Goal: Task Accomplishment & Management: Complete application form

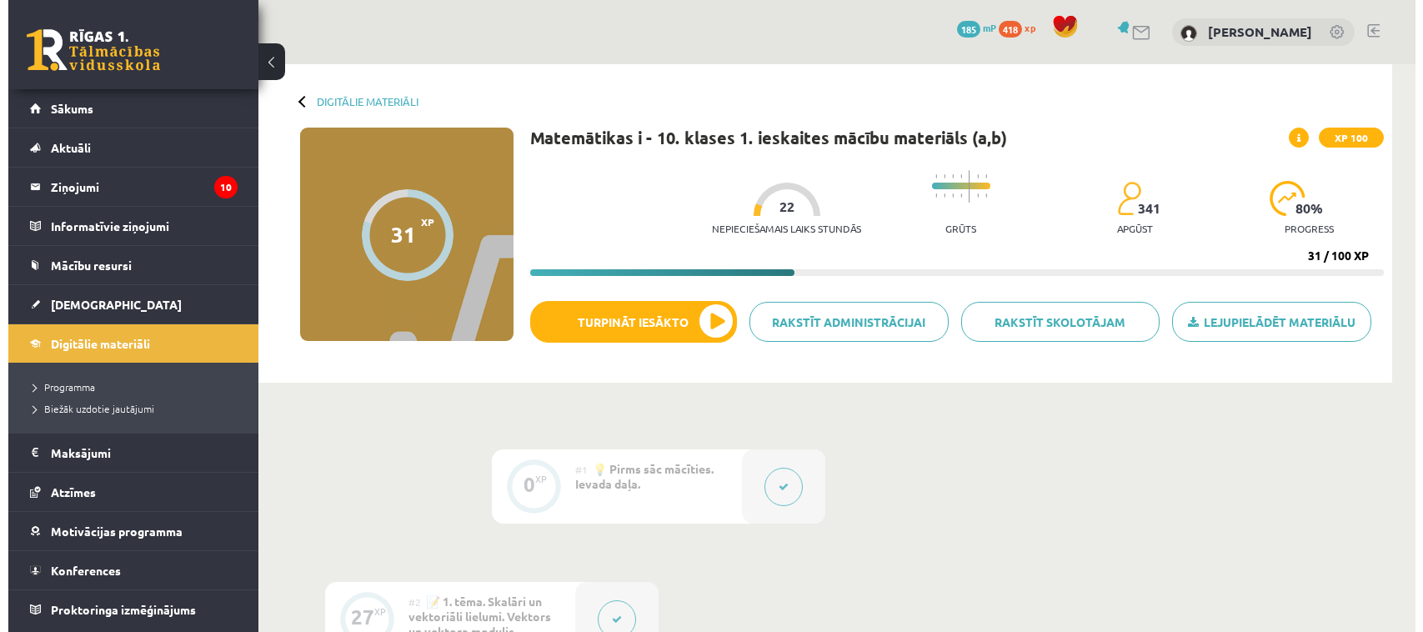
scroll to position [1385, 0]
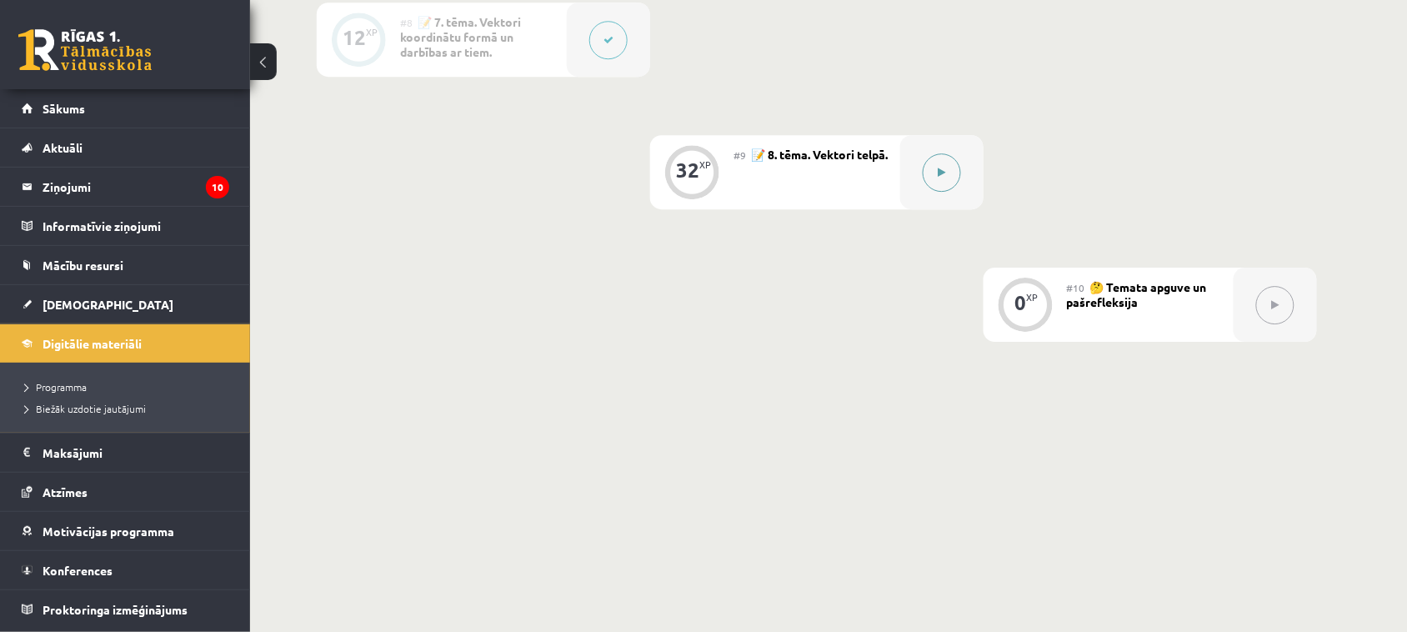
click at [947, 188] on button at bounding box center [942, 172] width 38 height 38
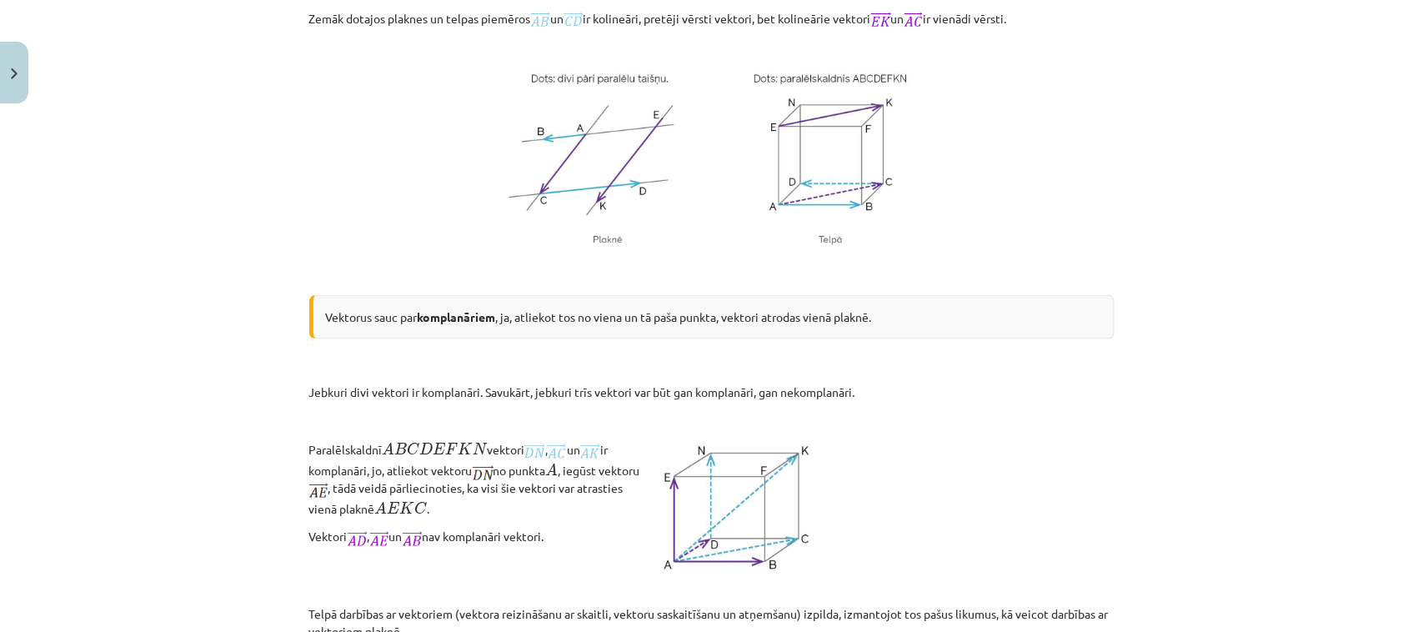
scroll to position [0, 0]
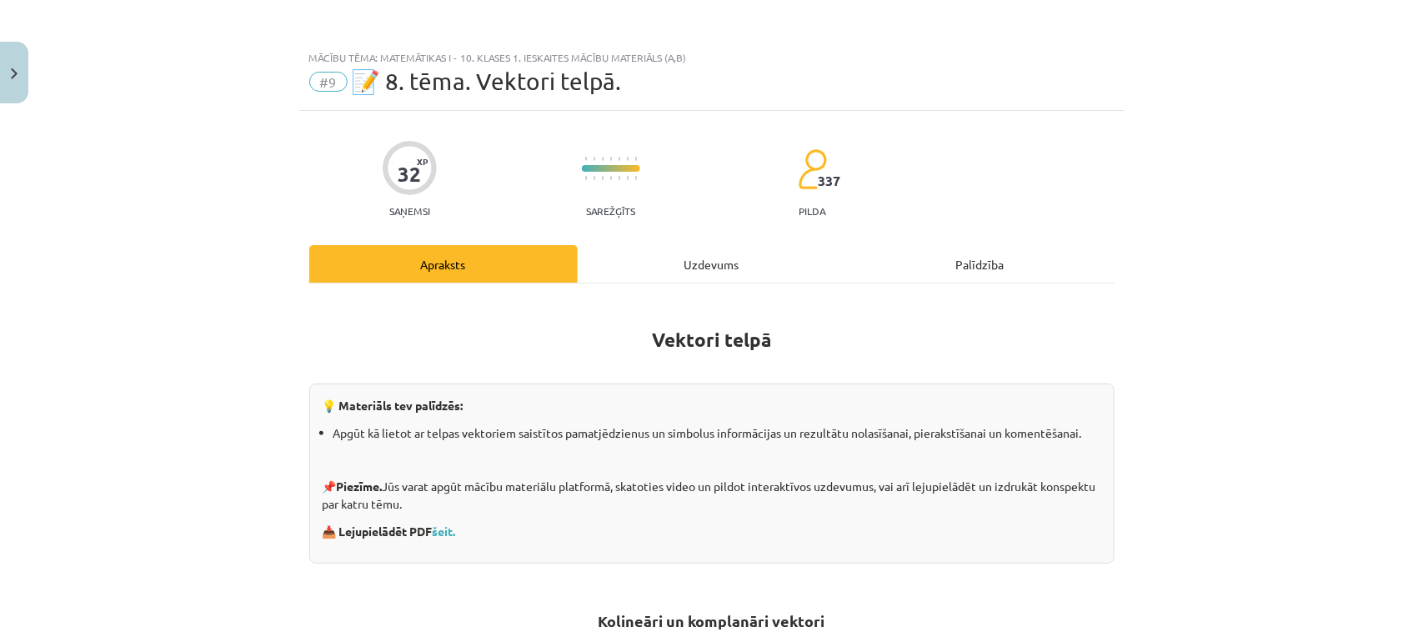
click at [703, 257] on div "Uzdevums" at bounding box center [712, 264] width 268 height 38
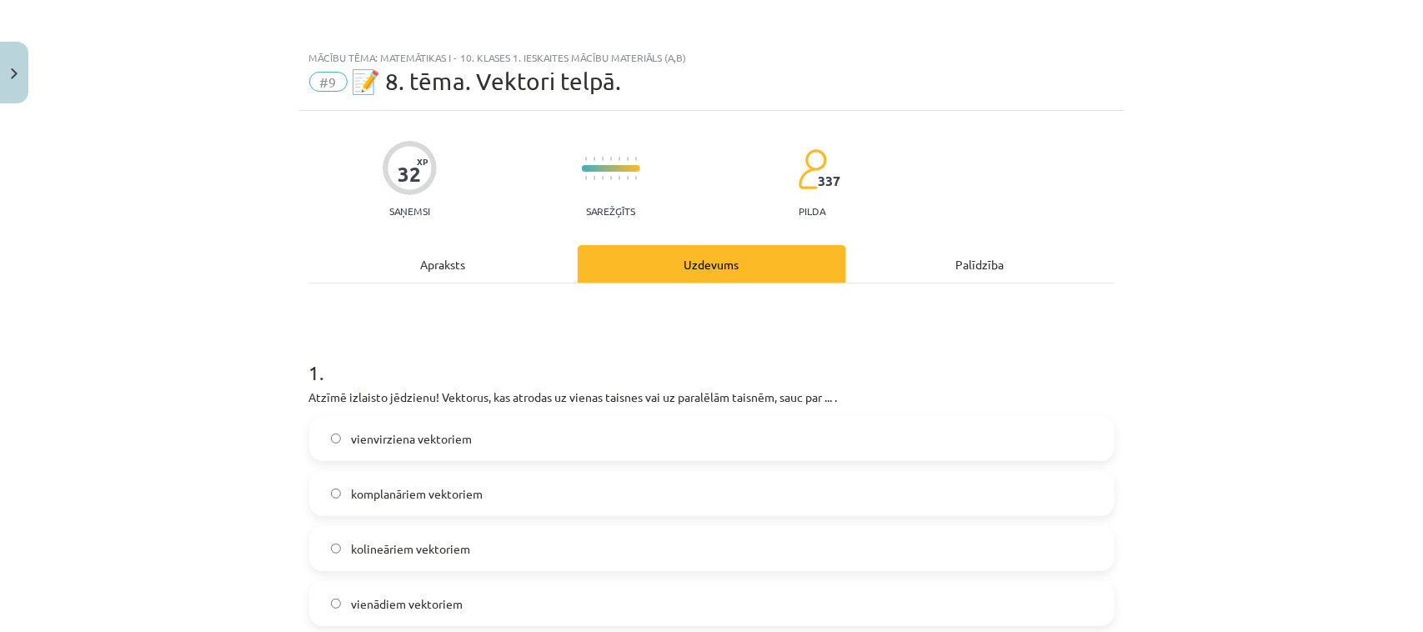
scroll to position [42, 0]
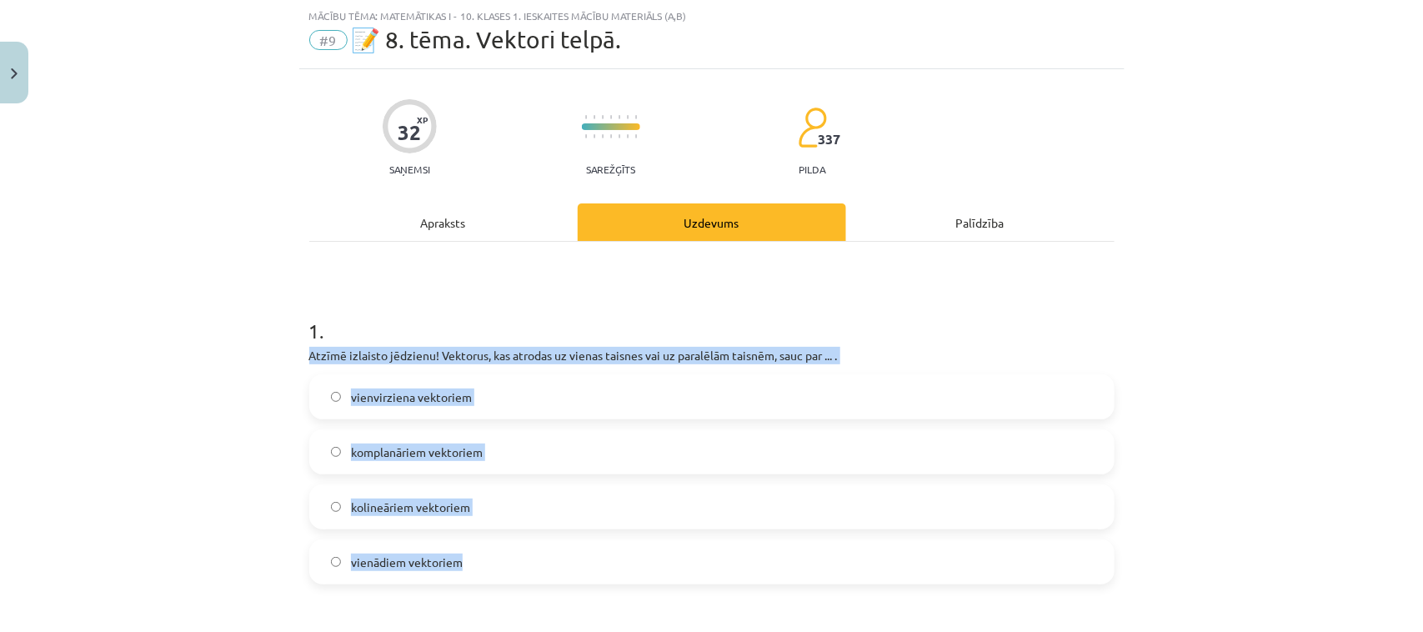
drag, startPoint x: 302, startPoint y: 353, endPoint x: 769, endPoint y: 557, distance: 510.3
click at [769, 557] on div "1 . Atzīmē izlaisto jēdzienu! Vektorus, kas atrodas uz vienas taisnes vai uz pa…" at bounding box center [711, 437] width 805 height 294
copy div "Atzīmē izlaisto jēdzienu! Vektorus, kas atrodas uz vienas taisnes vai uz paralē…"
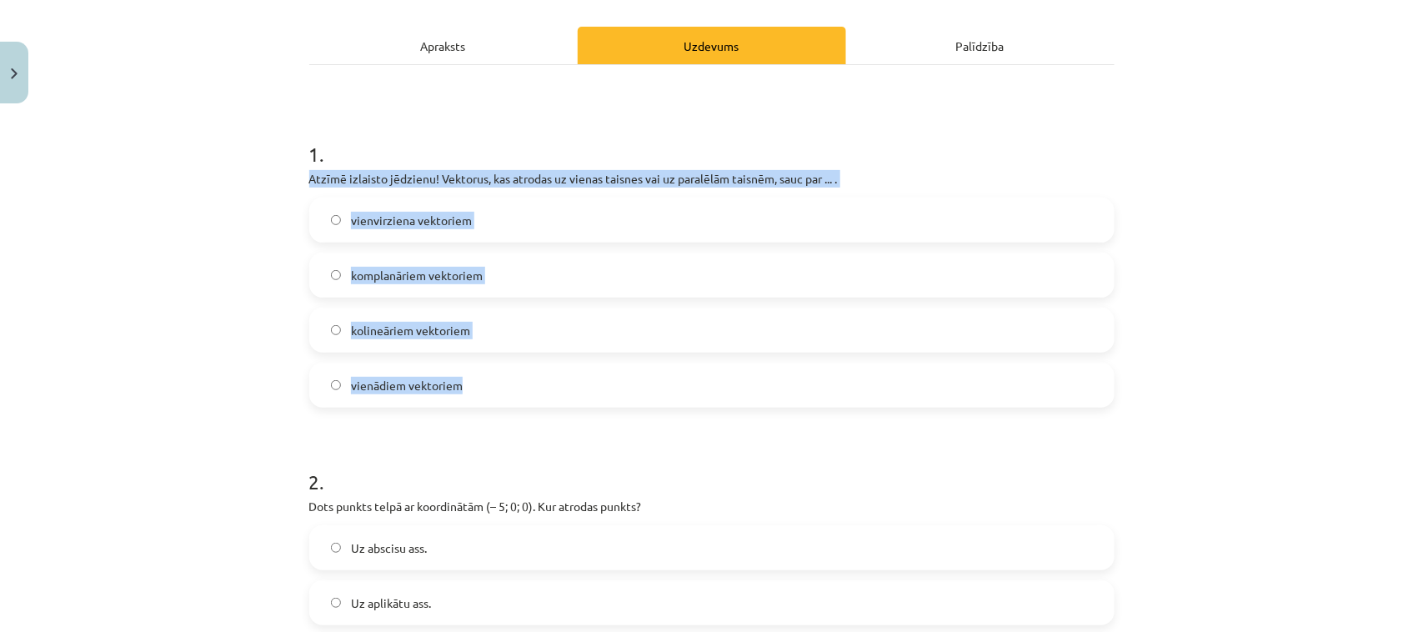
scroll to position [232, 0]
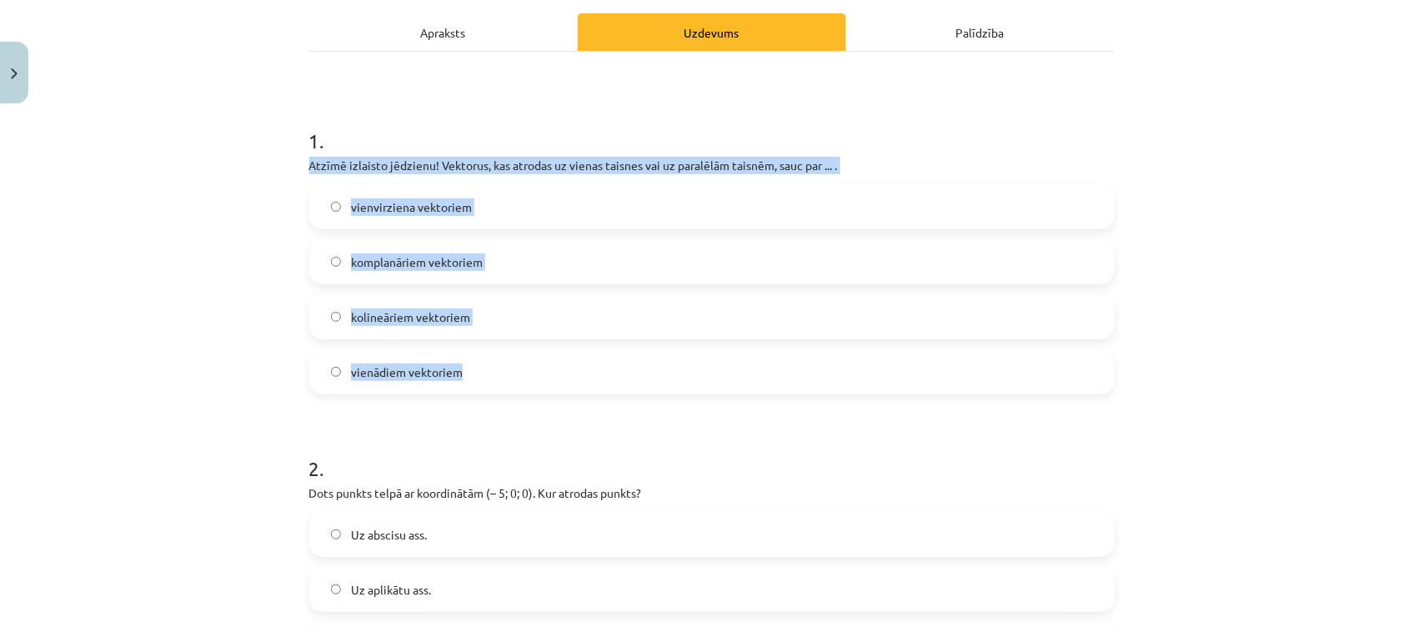
click at [119, 339] on div "Mācību tēma: Matemātikas i - 10. klases 1. ieskaites mācību materiāls (a,b) #9 …" at bounding box center [711, 316] width 1423 height 632
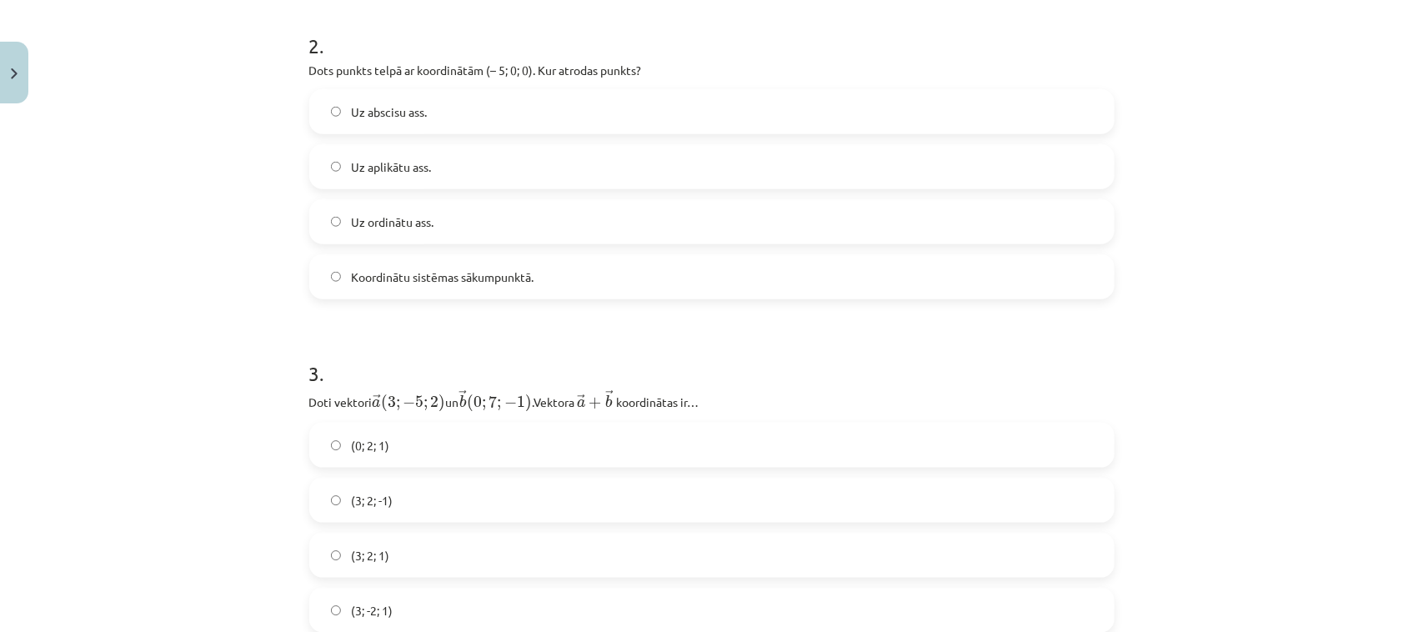
scroll to position [640, 0]
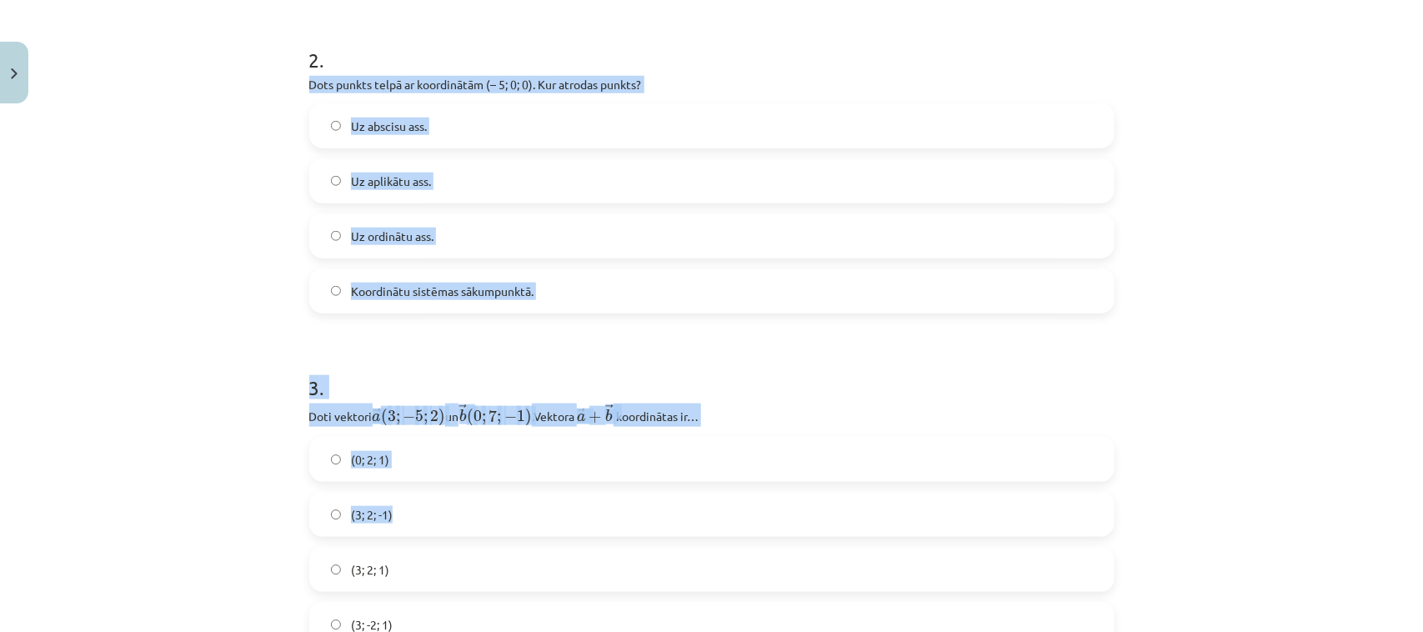
drag, startPoint x: 301, startPoint y: 80, endPoint x: 713, endPoint y: 506, distance: 592.4
click at [764, 373] on h1 "3 ." at bounding box center [711, 373] width 805 height 52
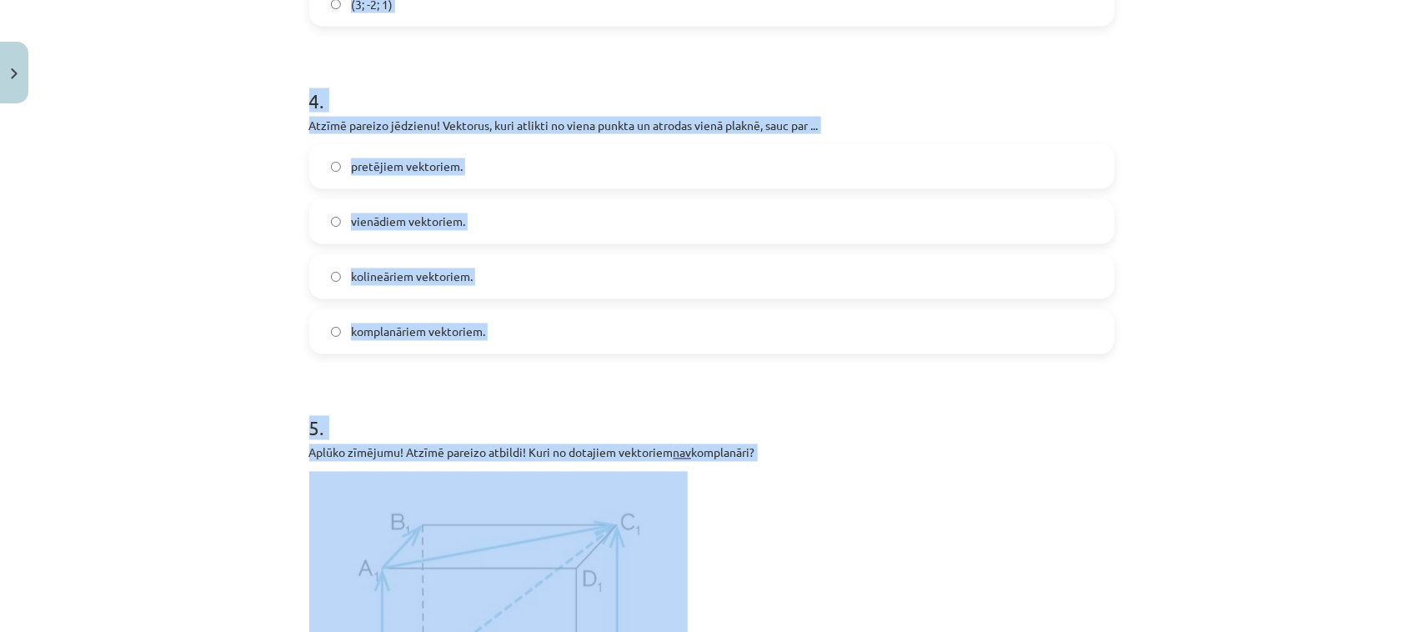
scroll to position [1332, 0]
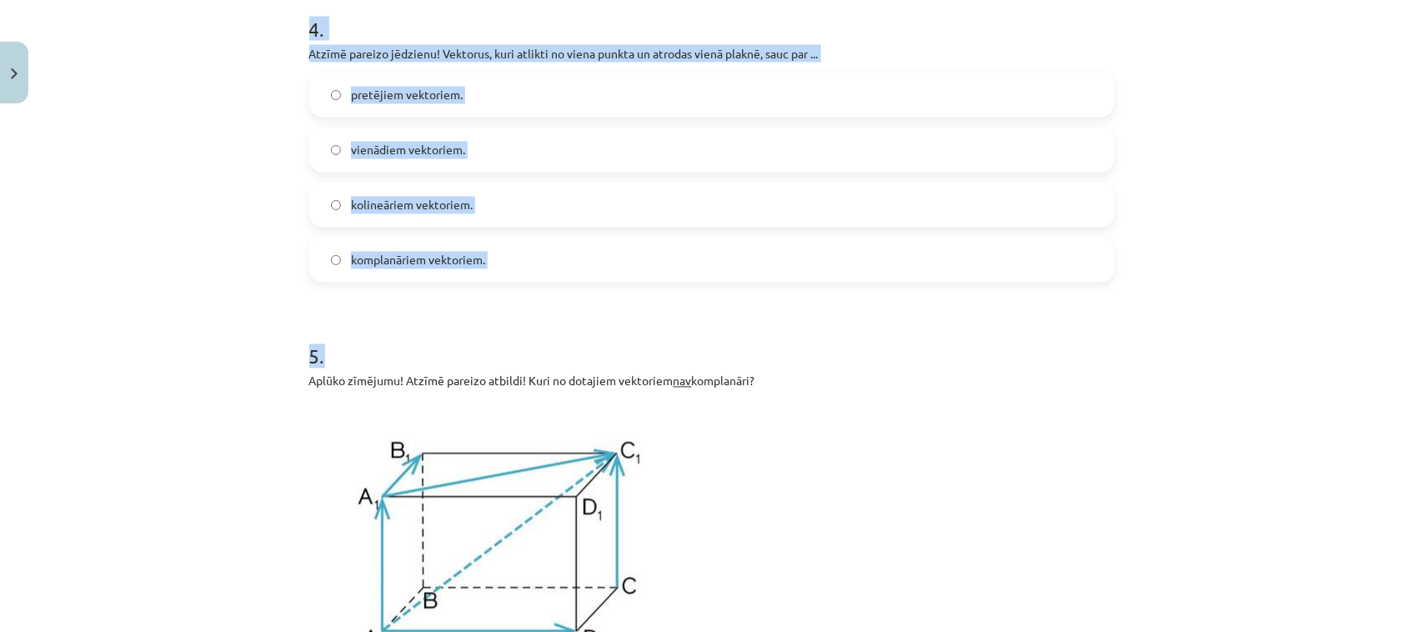
drag, startPoint x: 302, startPoint y: 58, endPoint x: 776, endPoint y: 288, distance: 526.8
copy form "2 . Dots punkts telpā ar koordinātām (– 5; 0; 0). Kur atrodas punkts? Uz abscis…"
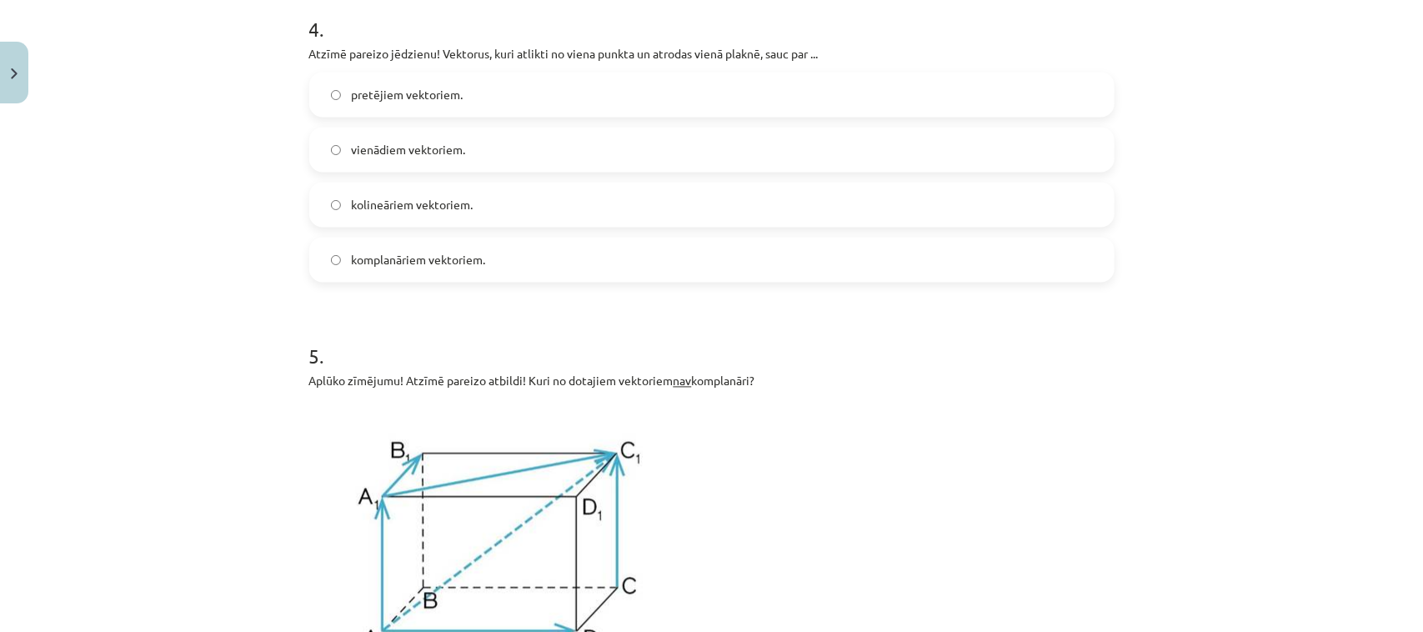
click at [736, 381] on p "Aplūko zīmējumu! Atzīmē pareizo atbildi! Kuri no dotajiem vektoriem nav komplan…" at bounding box center [711, 382] width 805 height 18
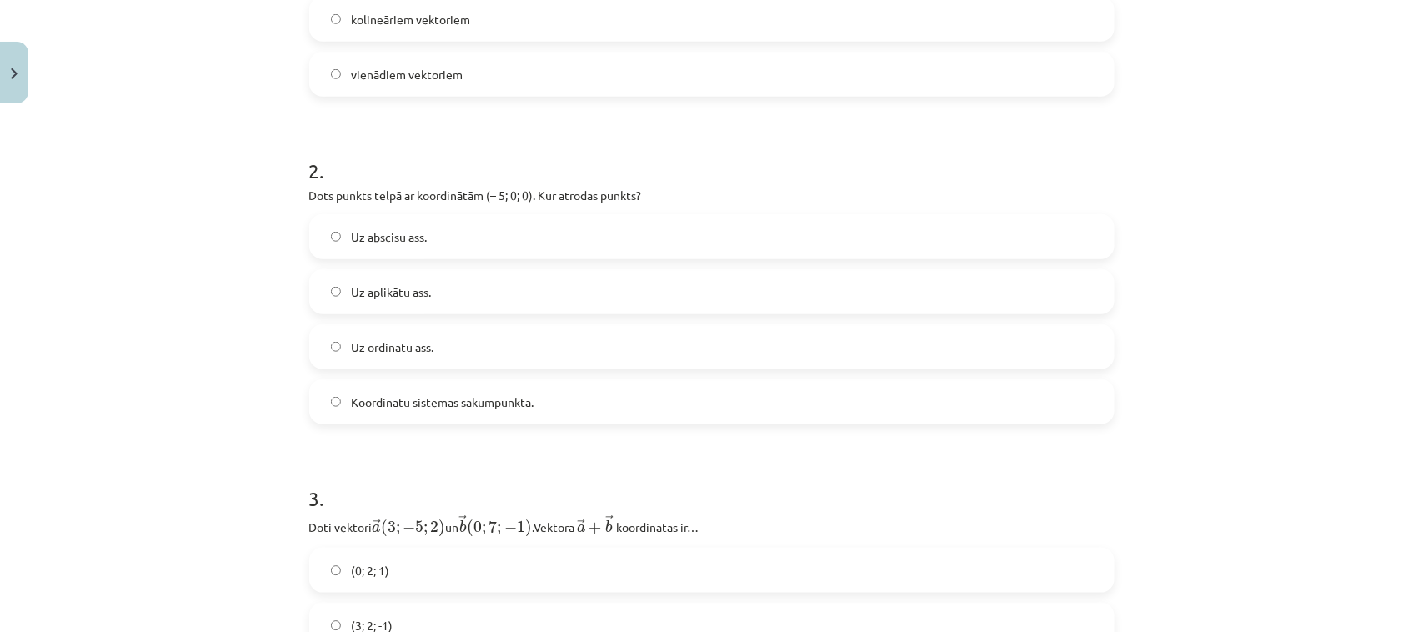
scroll to position [543, 0]
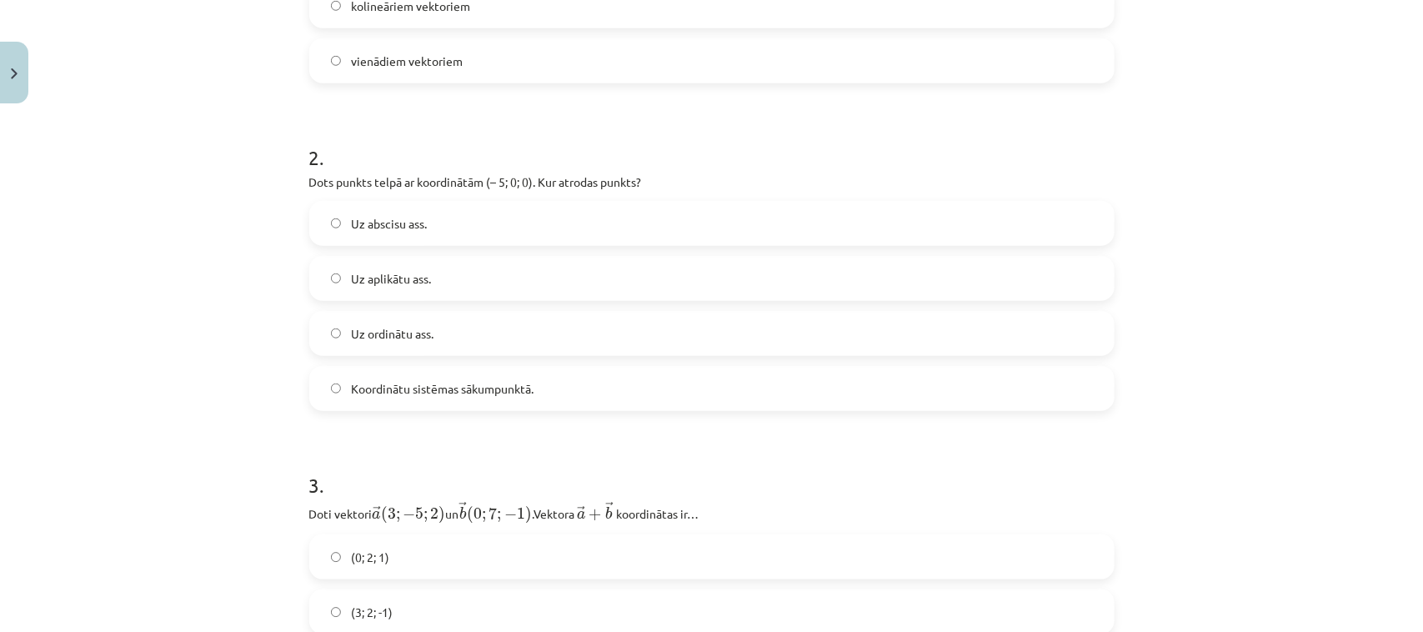
click at [543, 222] on label "Uz abscisu ass." at bounding box center [712, 224] width 802 height 42
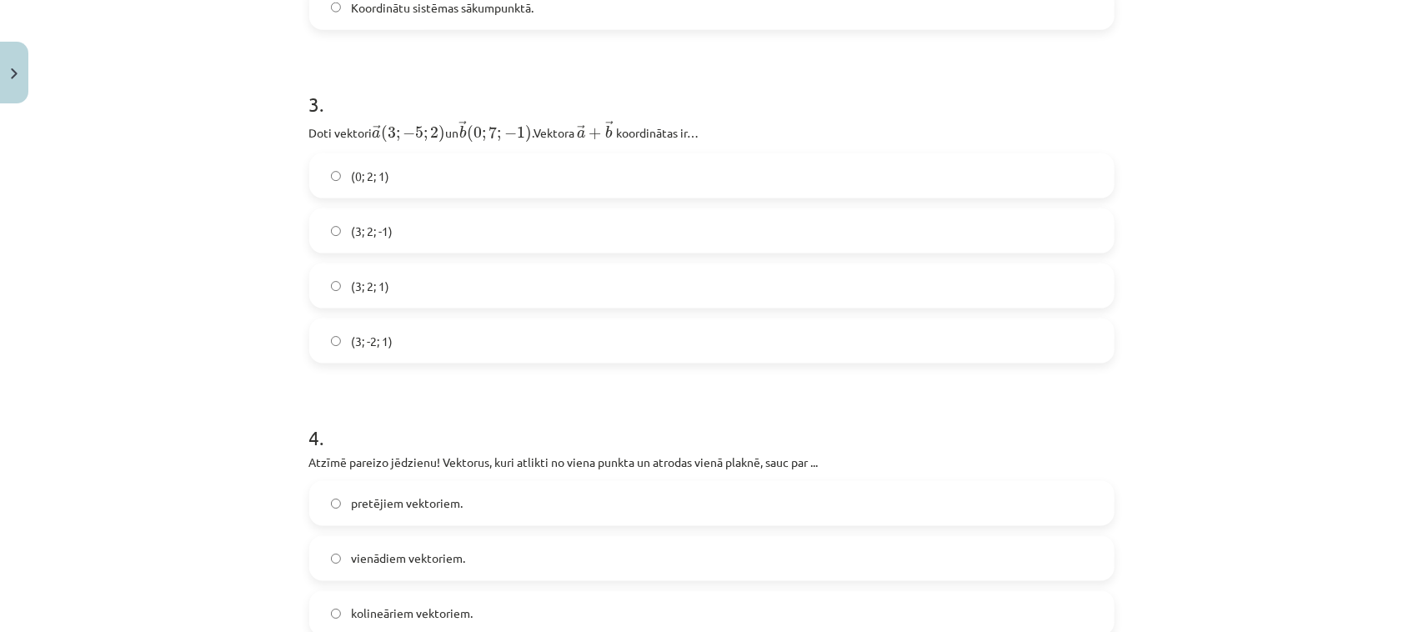
scroll to position [910, 0]
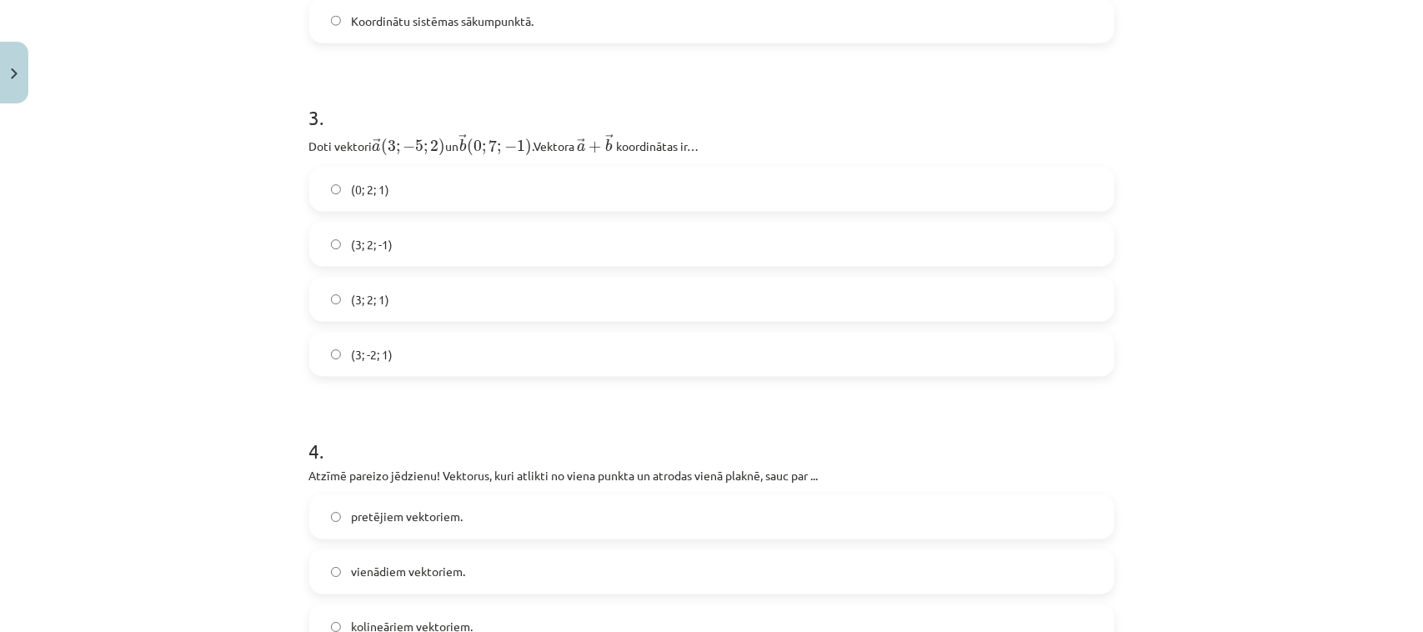
click at [798, 290] on label "(3; 2; 1)" at bounding box center [712, 299] width 802 height 42
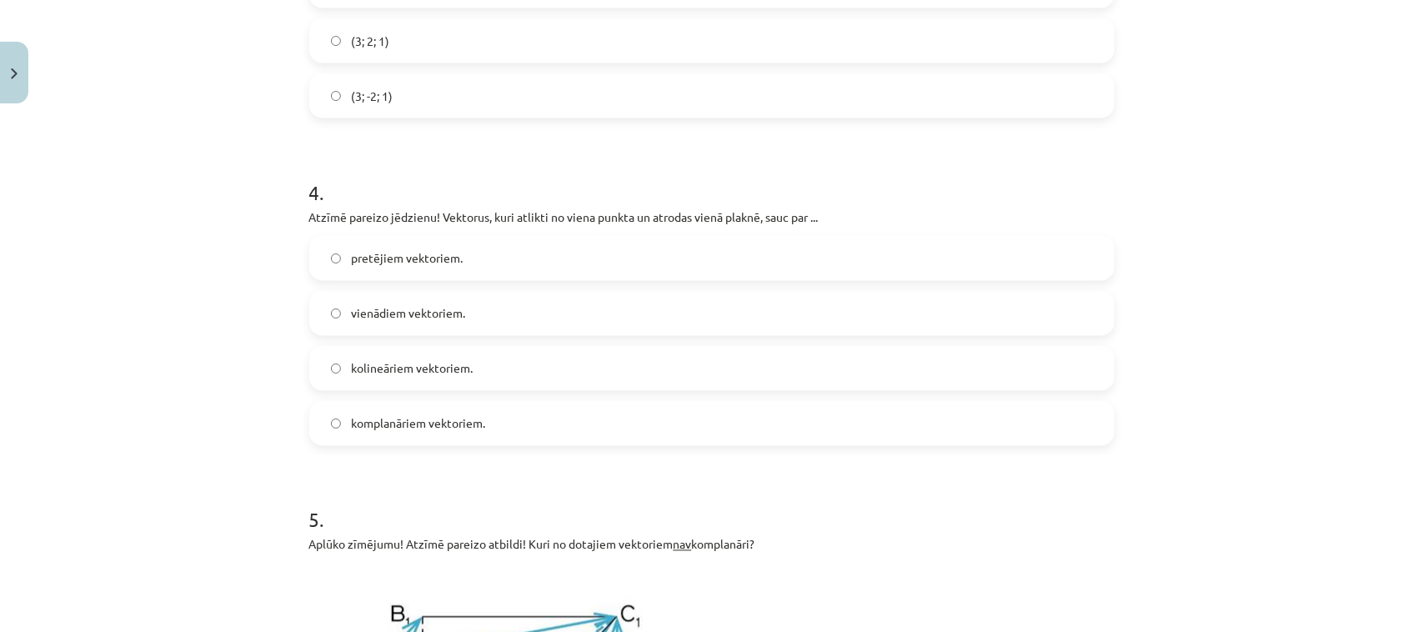
scroll to position [1182, 0]
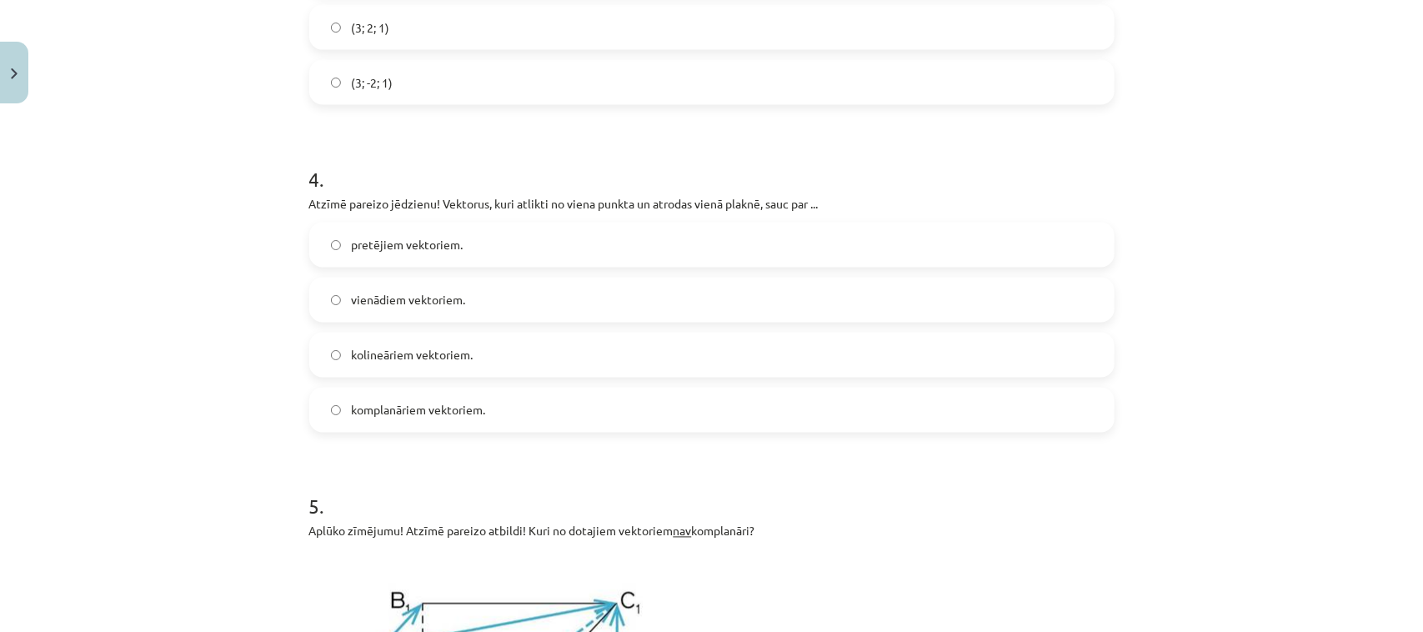
click at [644, 404] on label "komplanāriem vektoriem." at bounding box center [712, 410] width 802 height 42
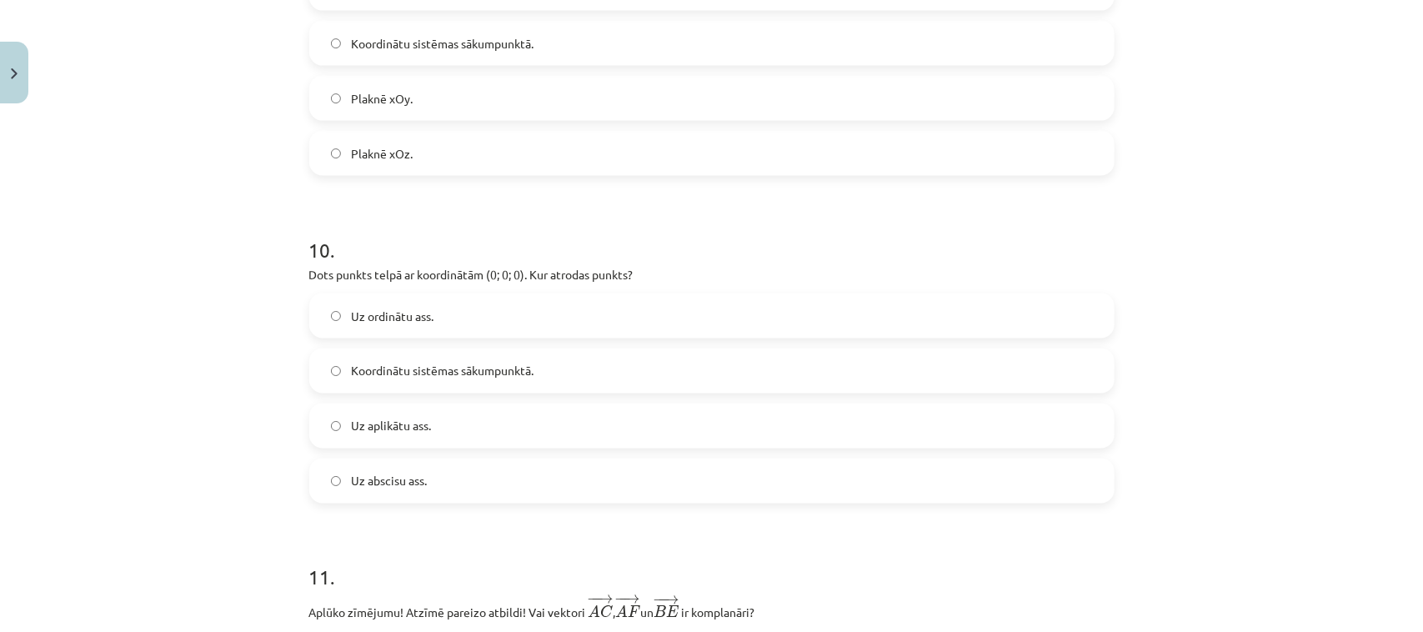
scroll to position [4007, 0]
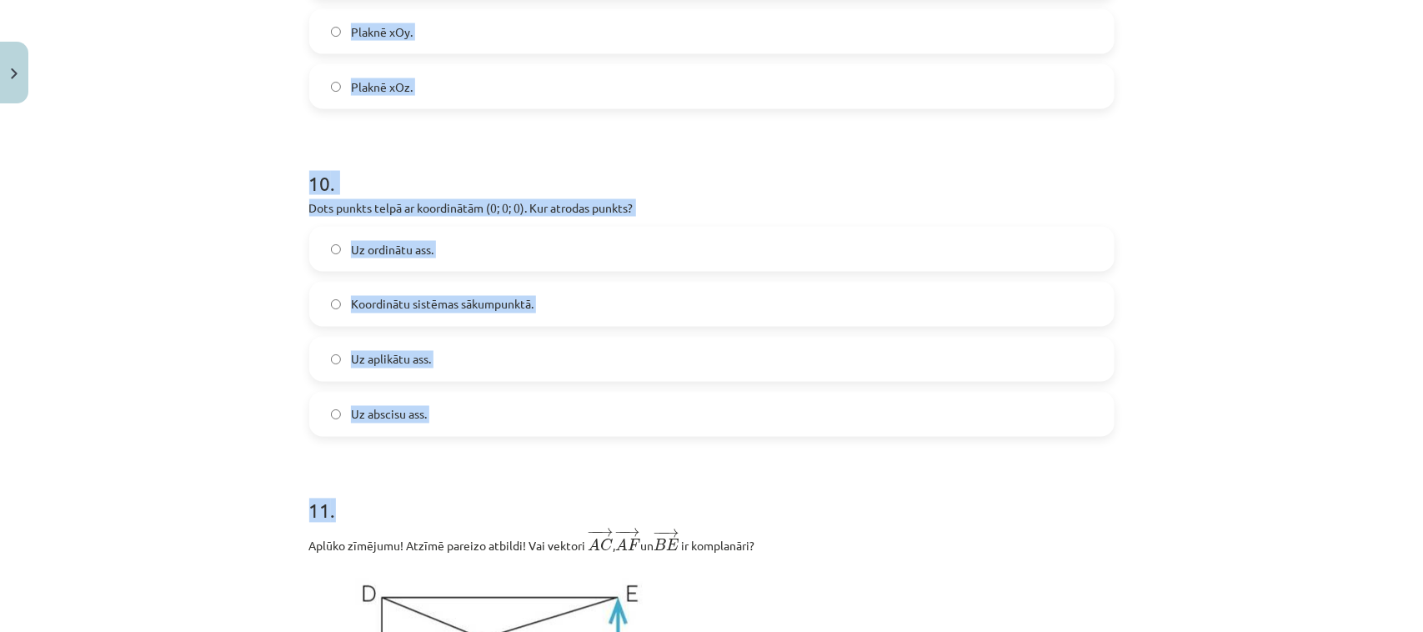
drag, startPoint x: 303, startPoint y: 42, endPoint x: 761, endPoint y: 489, distance: 640.7
copy form "8 . Atzīmē visas pareizās atbildes! Kuri no dotajiem vektoriem vienmēr būs arī …"
click at [925, 180] on h1 "10 ." at bounding box center [711, 169] width 805 height 52
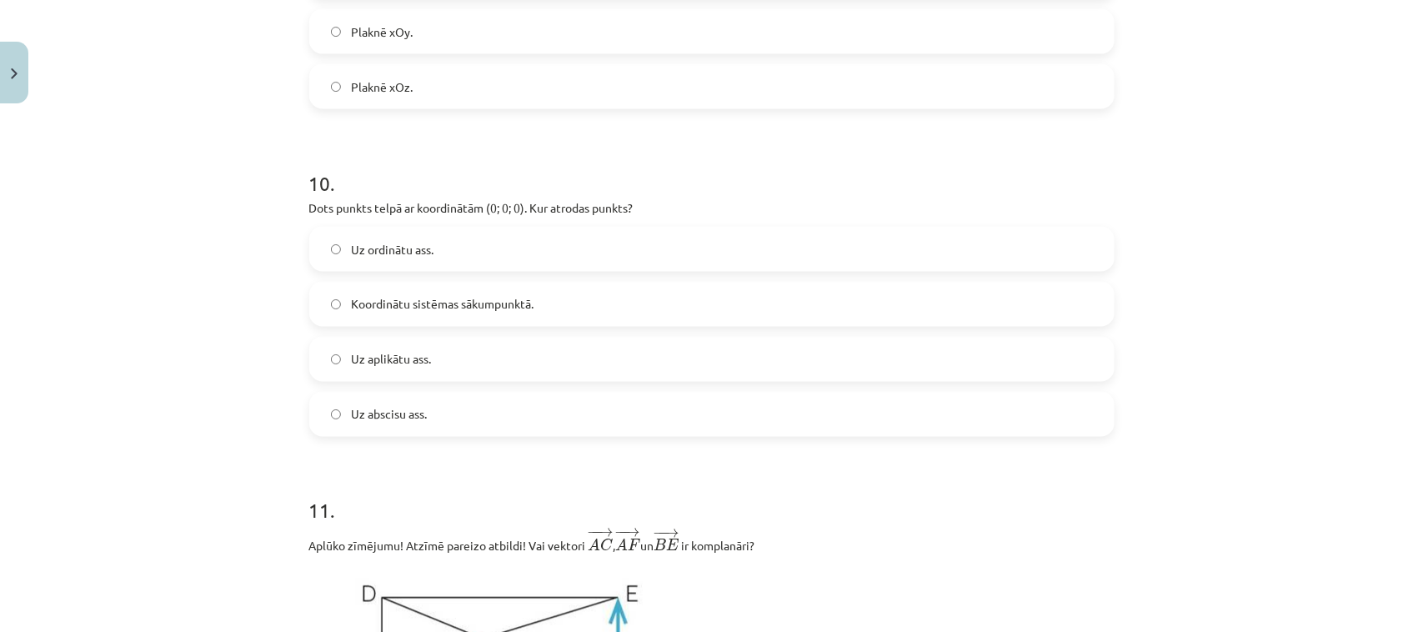
click at [819, 304] on label "Koordinātu sistēmas sākumpunktā." at bounding box center [712, 304] width 802 height 42
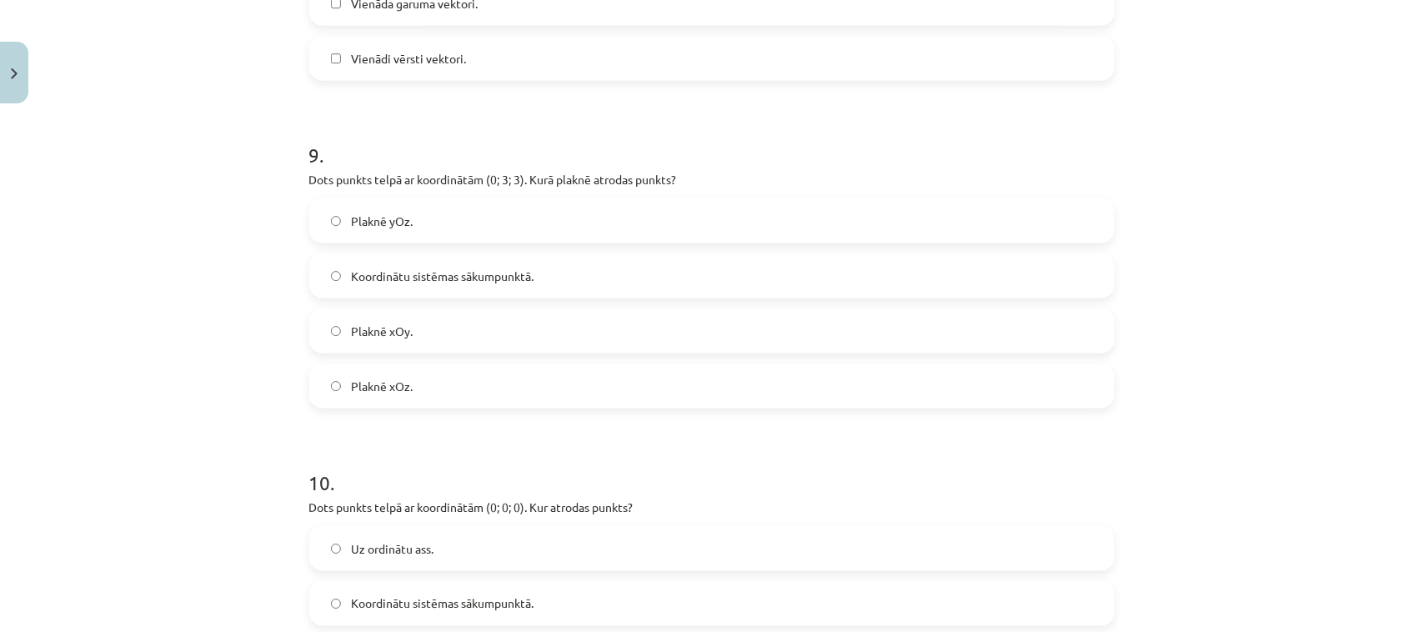
scroll to position [3694, 0]
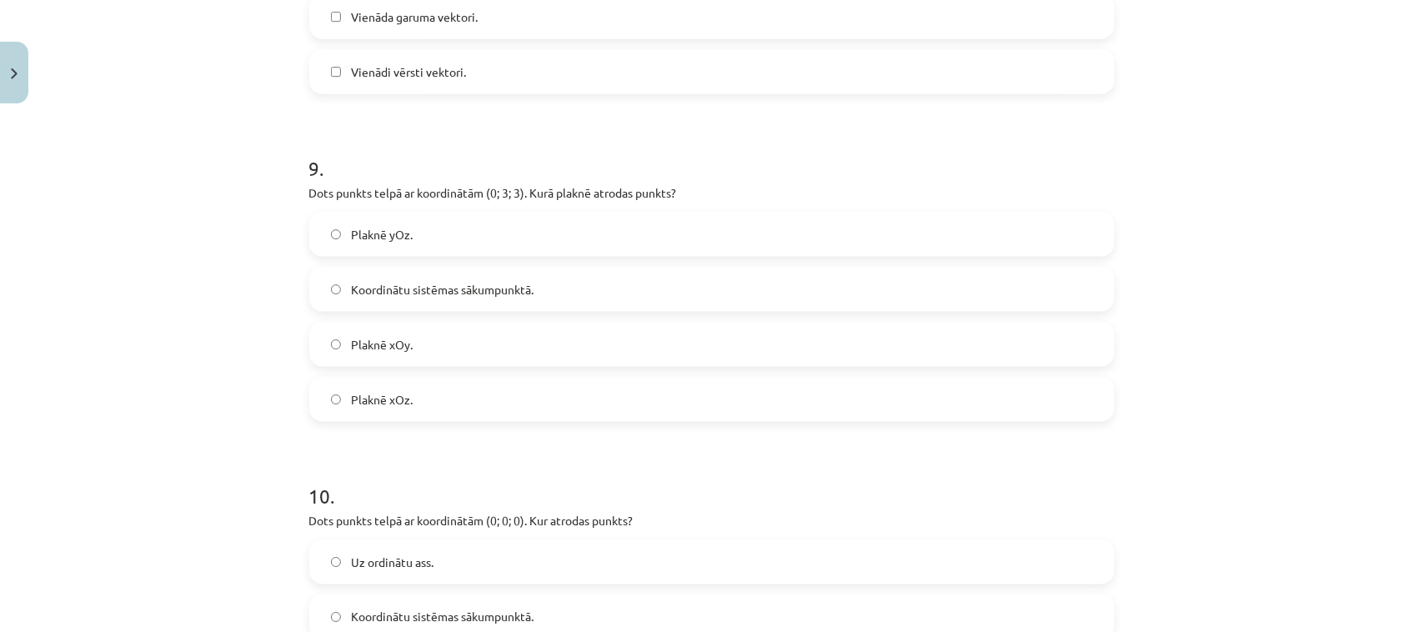
click at [960, 236] on label "Plaknē yOz." at bounding box center [712, 234] width 802 height 42
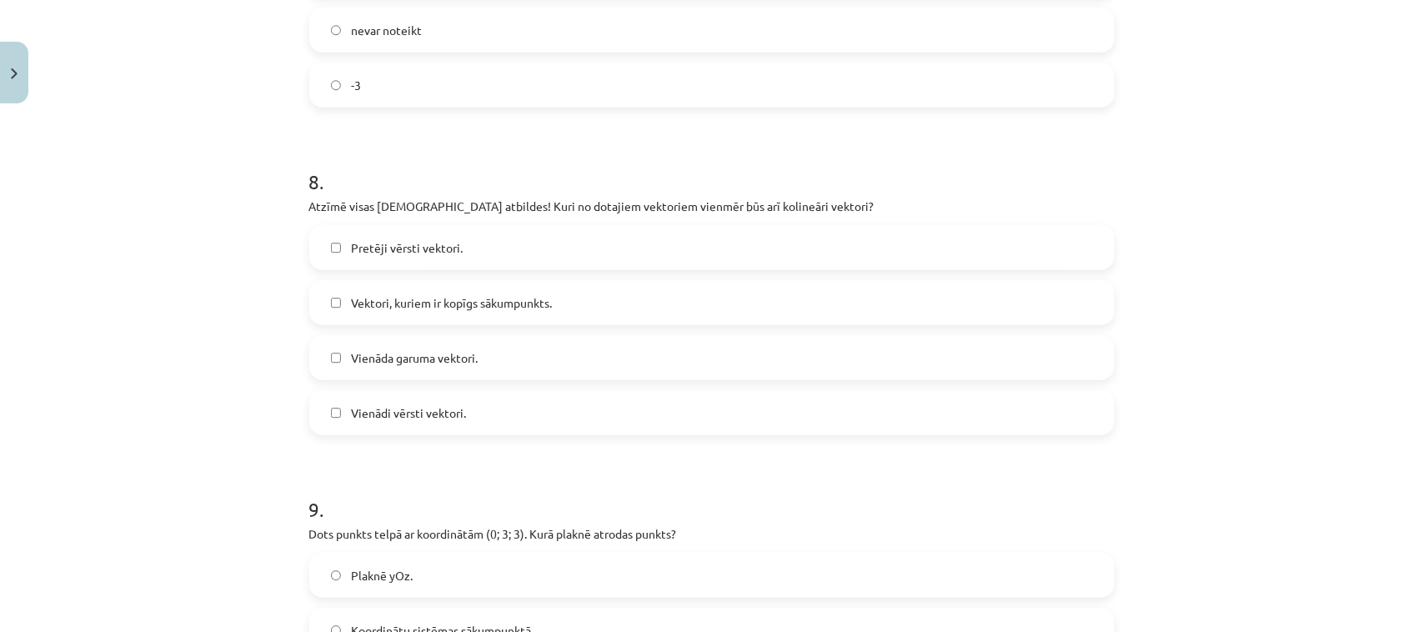
scroll to position [3327, 0]
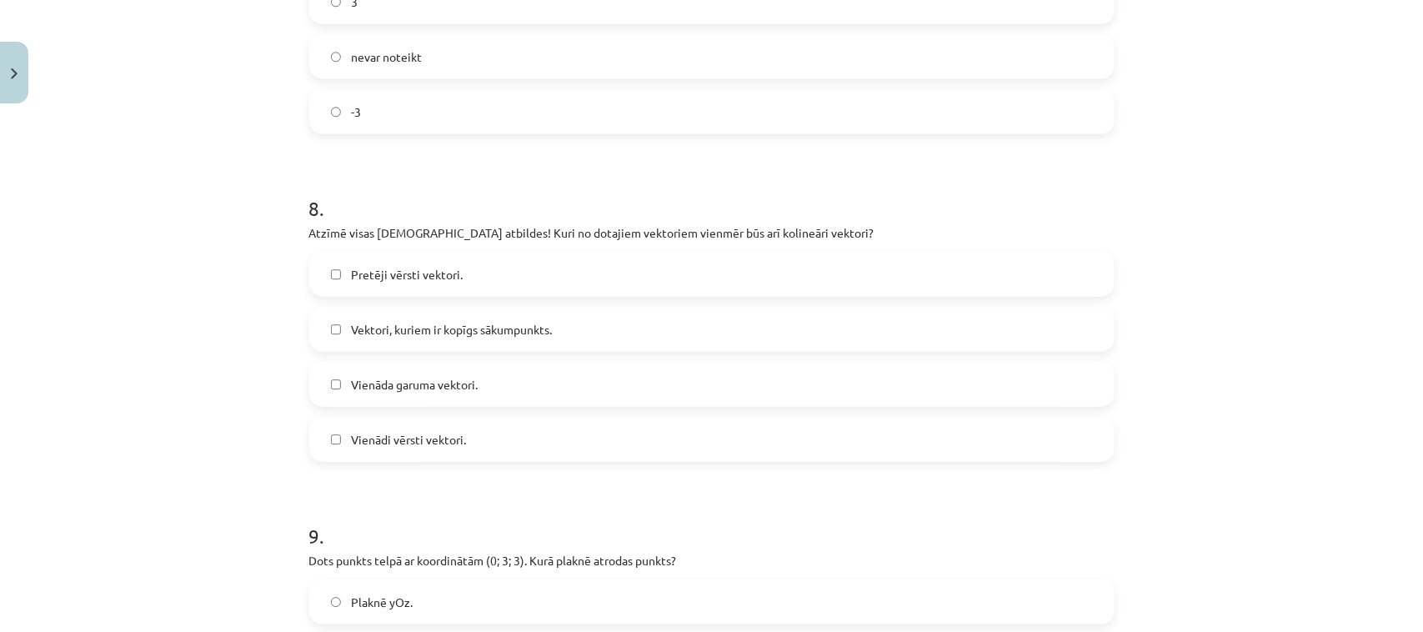
click at [668, 283] on label "Pretēji vērsti vektori." at bounding box center [712, 274] width 802 height 42
click at [654, 433] on label "Vienādi vērsti vektori." at bounding box center [712, 439] width 802 height 42
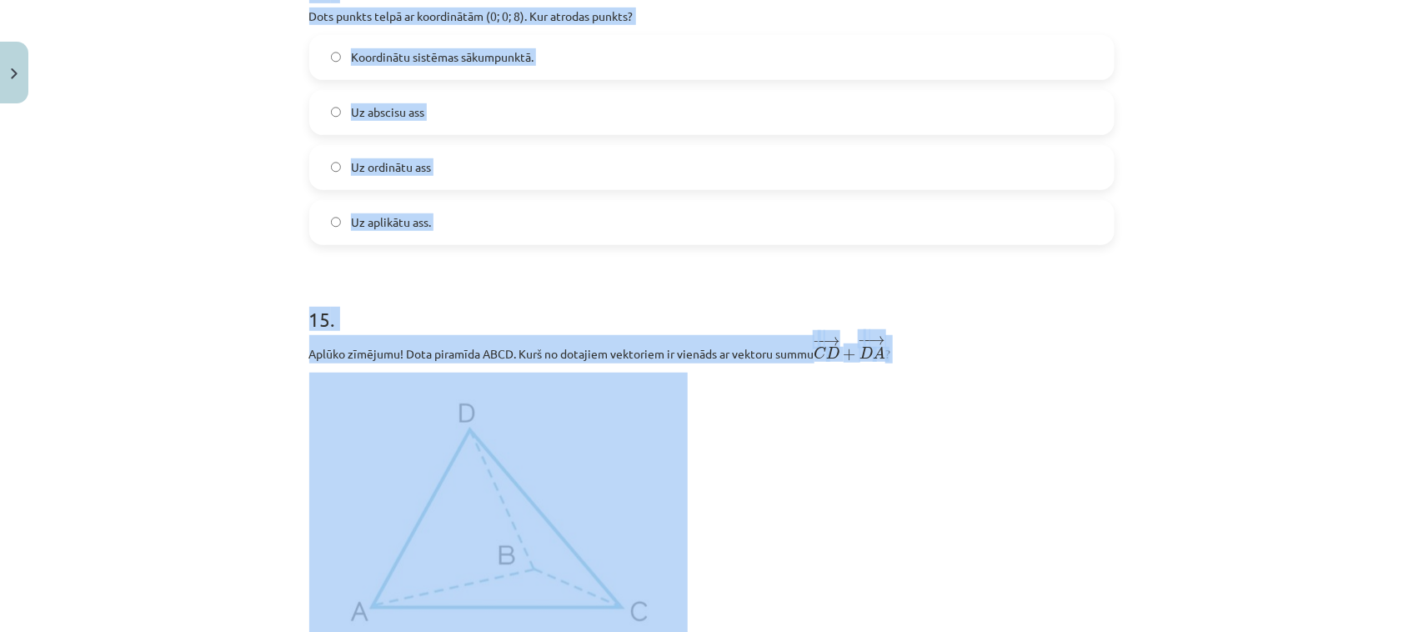
scroll to position [6224, 0]
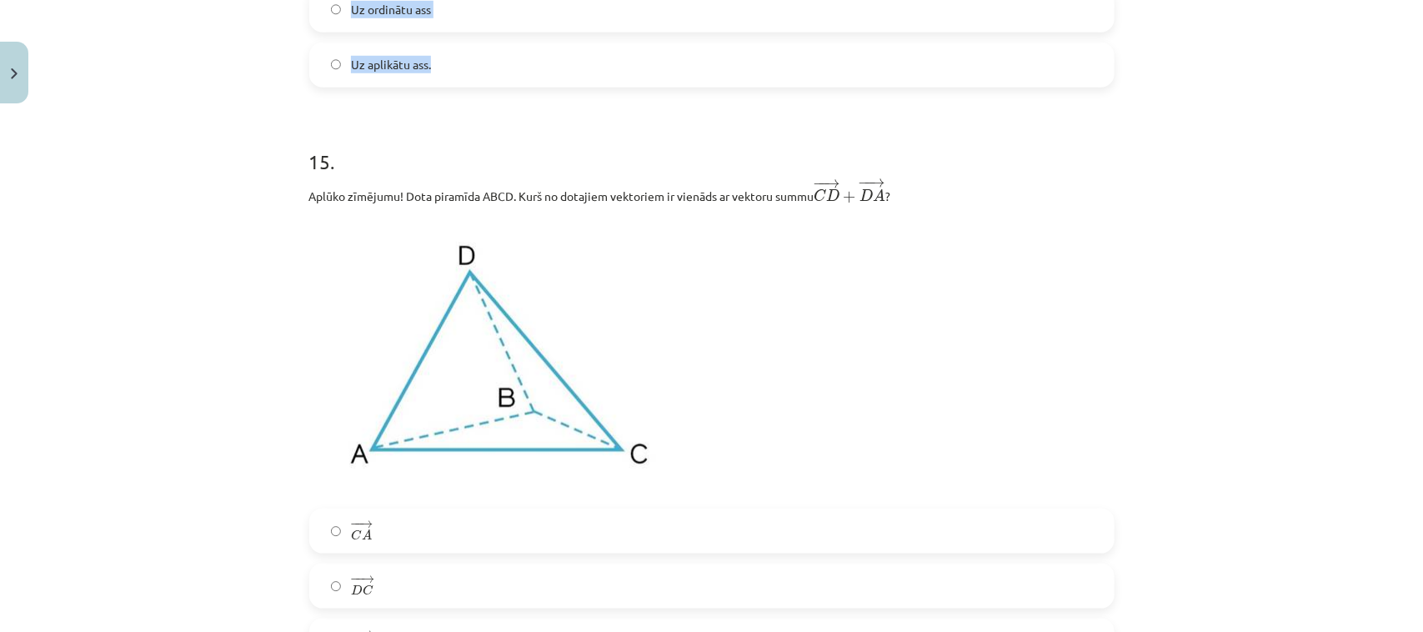
drag, startPoint x: 302, startPoint y: 59, endPoint x: 682, endPoint y: 83, distance: 380.9
copy form "13 . Vektors ﻿﻿ → d = → j + → k d → = j → + k → izteikts, izmantojot vienības v…"
click at [1090, 264] on p at bounding box center [711, 356] width 805 height 283
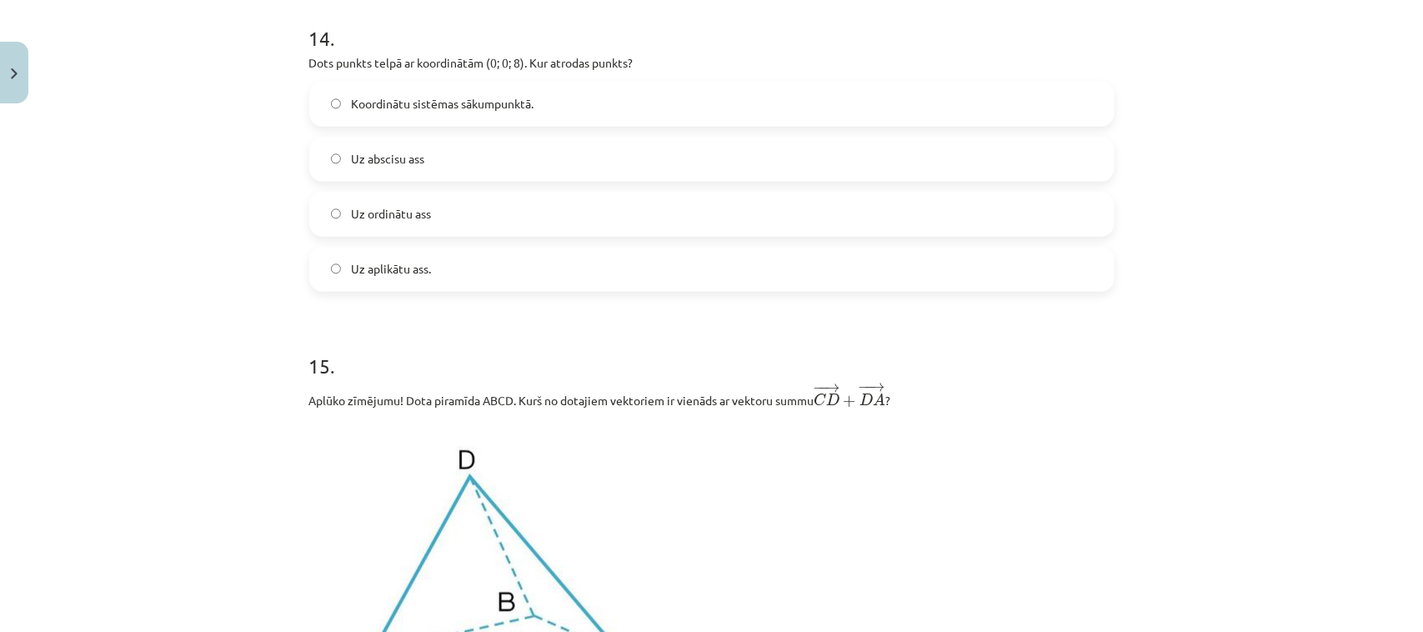
scroll to position [5979, 0]
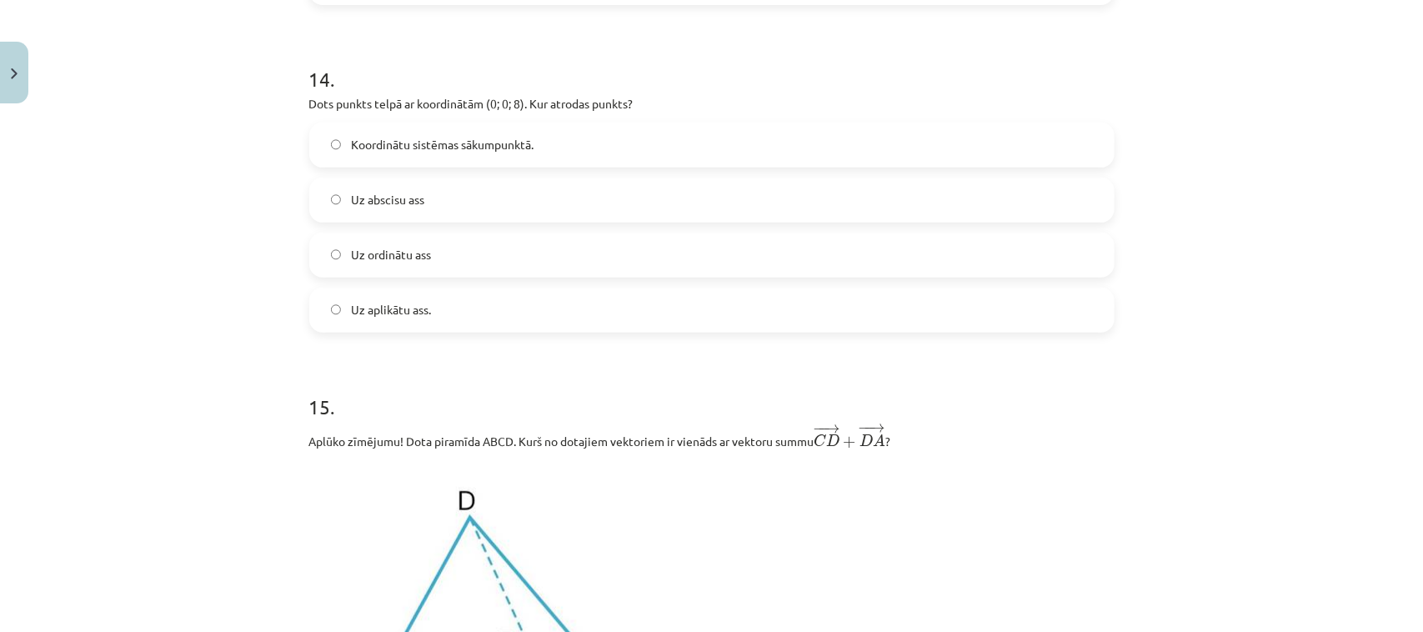
click at [693, 322] on label "Uz aplikātu ass." at bounding box center [712, 310] width 802 height 42
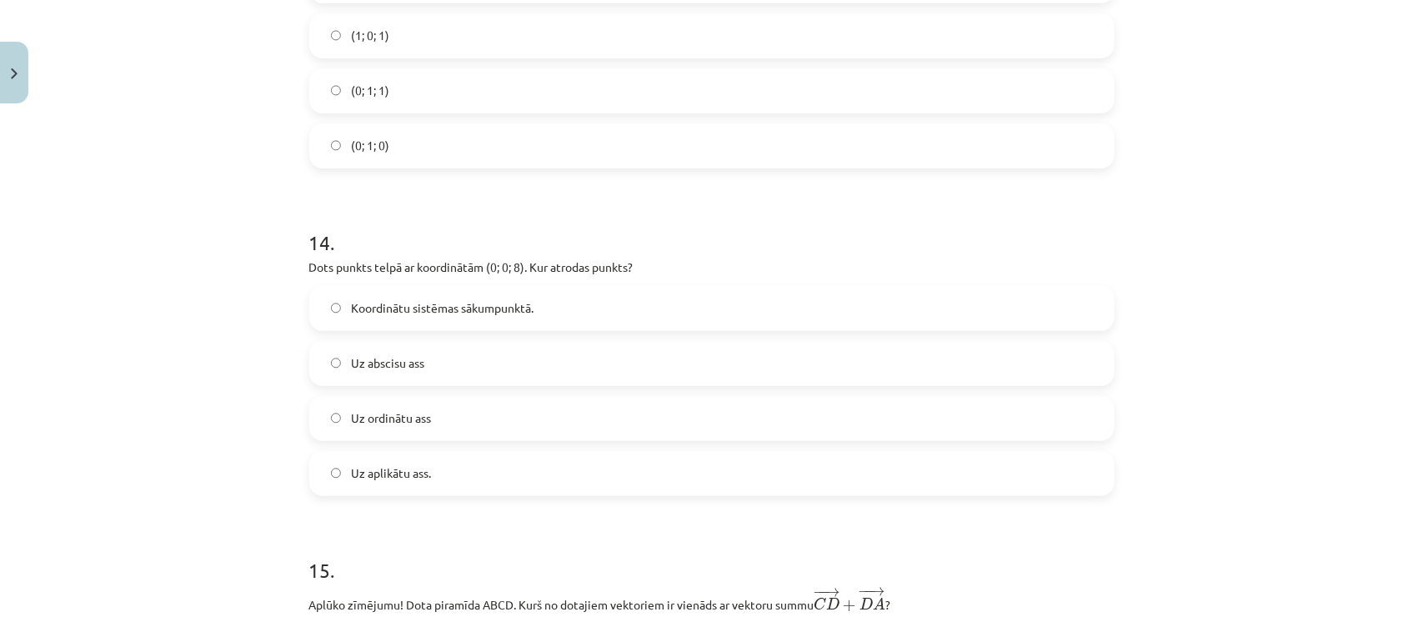
scroll to position [5748, 0]
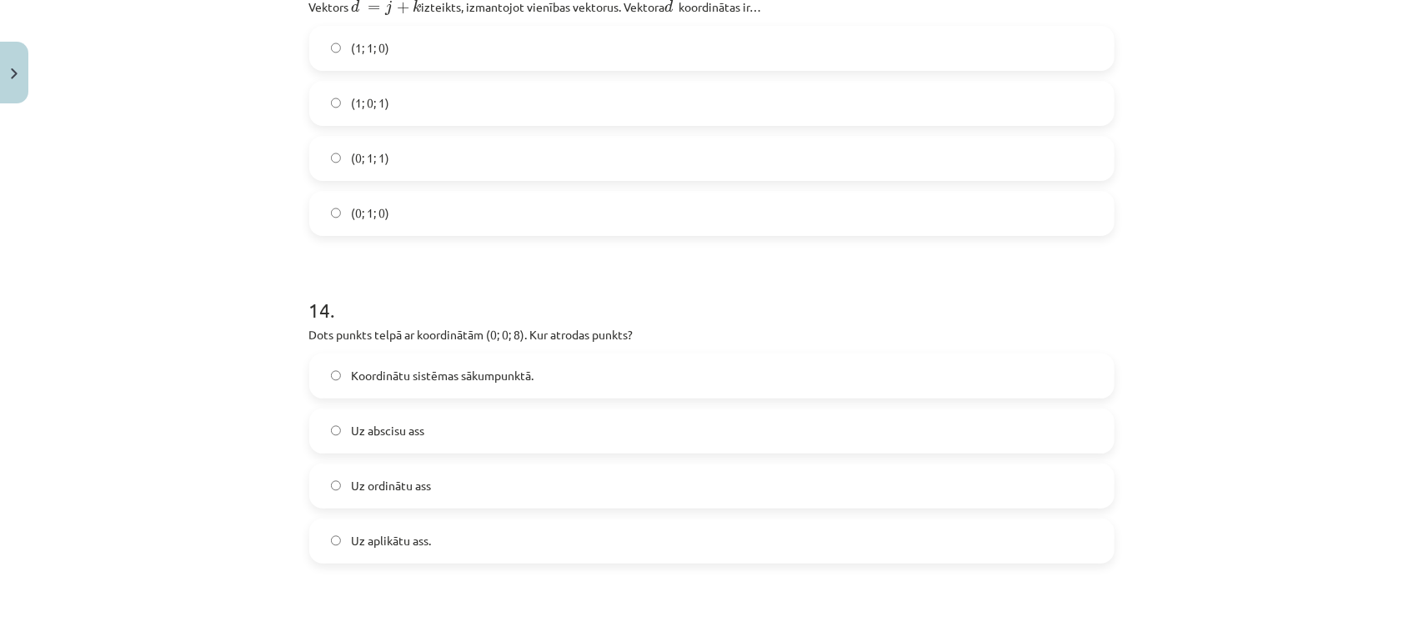
click at [868, 148] on label "(0; 1; 1)" at bounding box center [712, 159] width 802 height 42
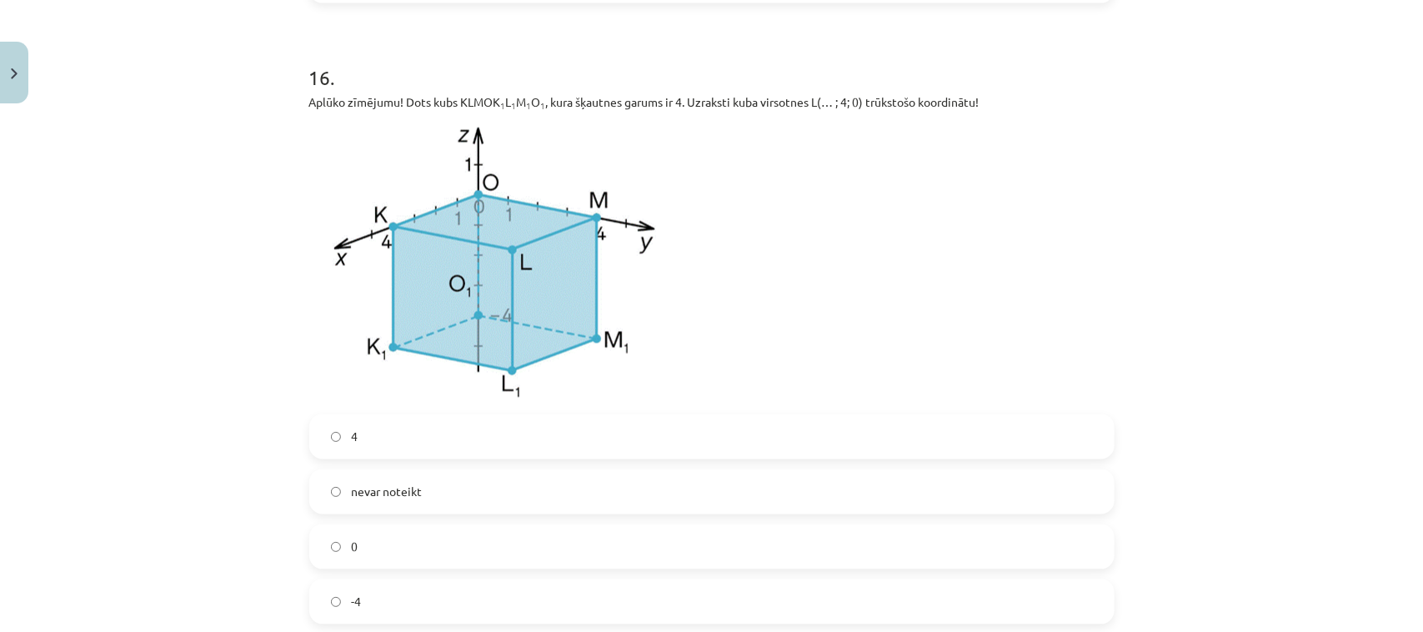
scroll to position [7007, 0]
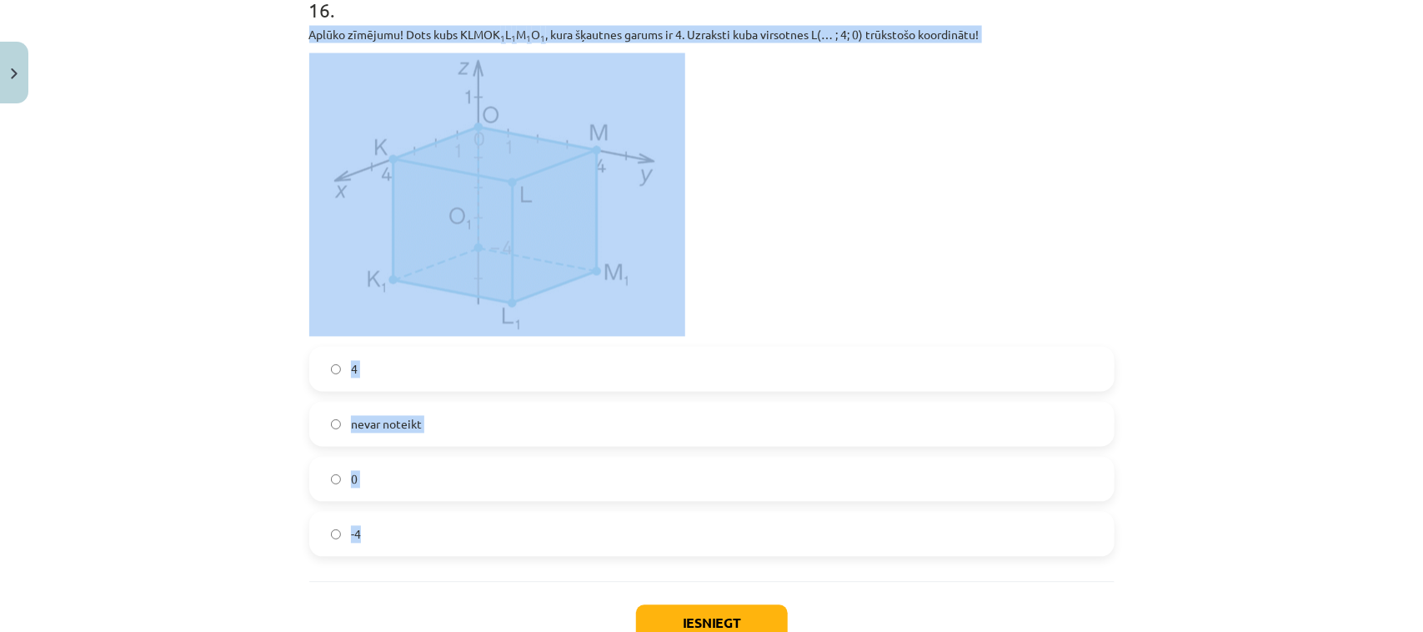
drag, startPoint x: 301, startPoint y: 35, endPoint x: 871, endPoint y: 535, distance: 758.4
click at [871, 535] on div "16 . Aplūko zīmējumu! Dots kubs KLMOK 1 L 1 M 1 O 1 , kura šķautnes garums ir 4…" at bounding box center [711, 263] width 805 height 588
copy div "Aplūko zīmējumu! Dots kubs KLMOK 1 L 1 M 1 O 1 , kura šķautnes garums ir 4. Uzr…"
click at [875, 263] on p at bounding box center [711, 194] width 805 height 283
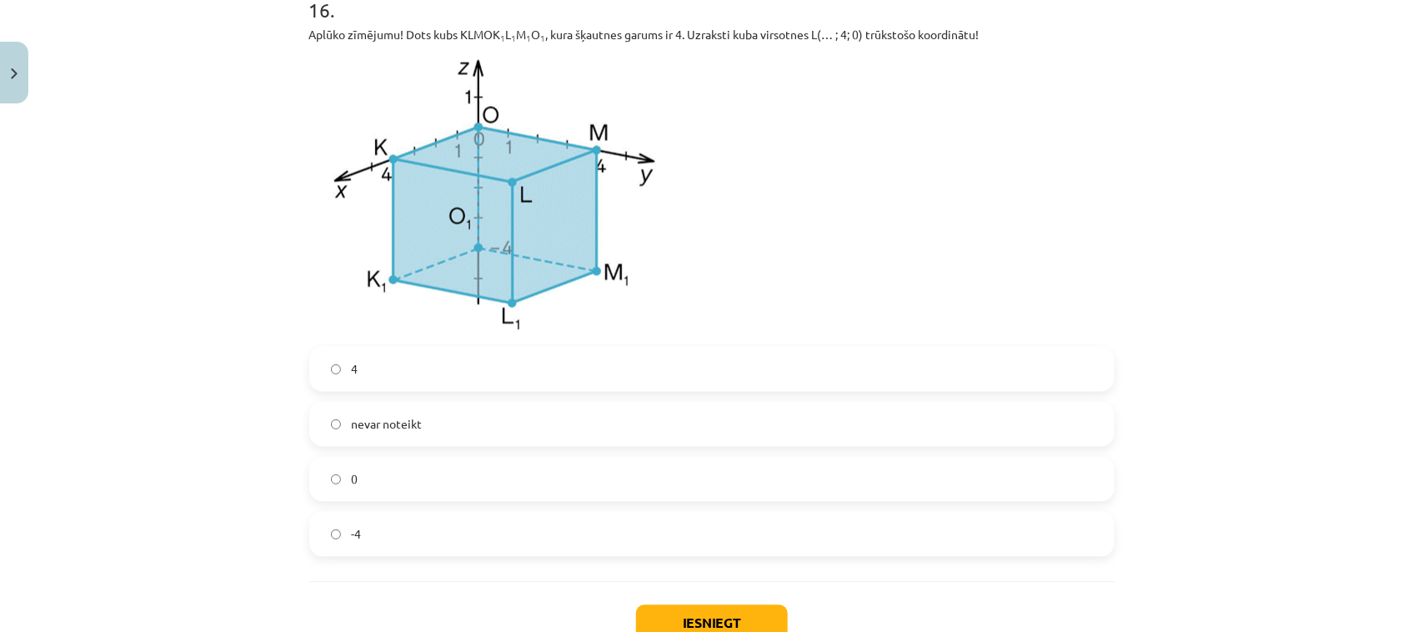
click at [764, 484] on label "0" at bounding box center [712, 479] width 802 height 42
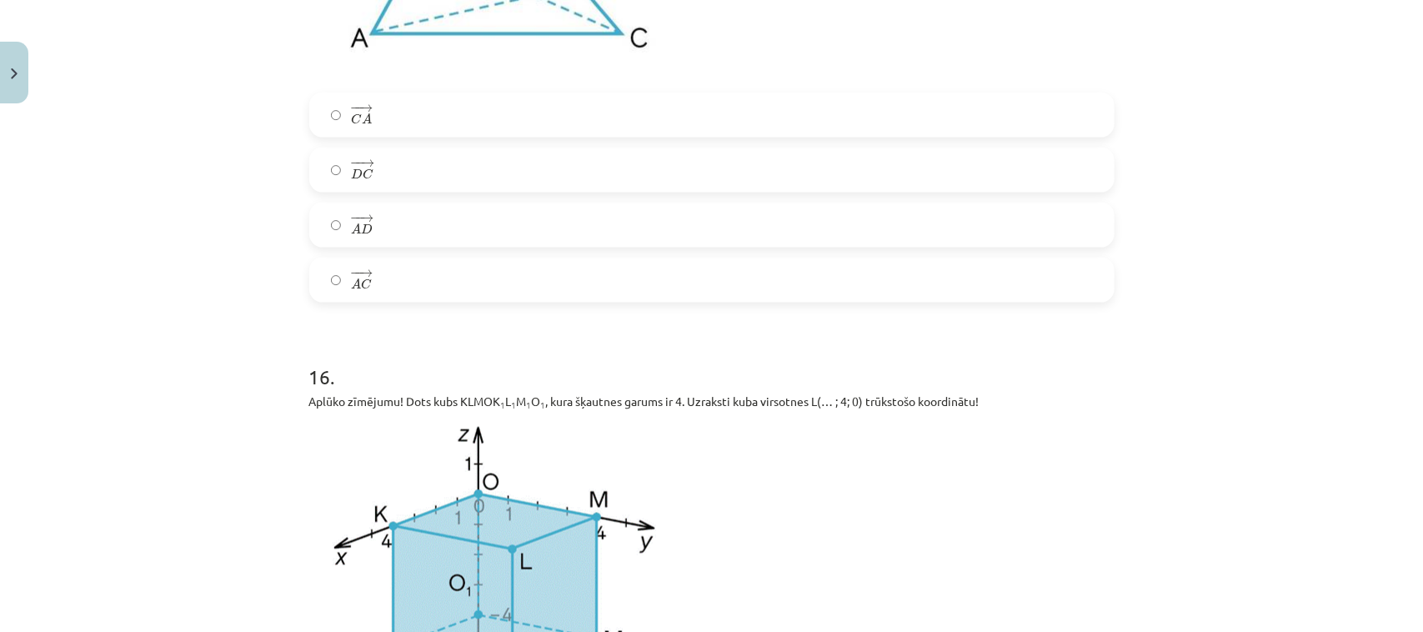
scroll to position [6503, 0]
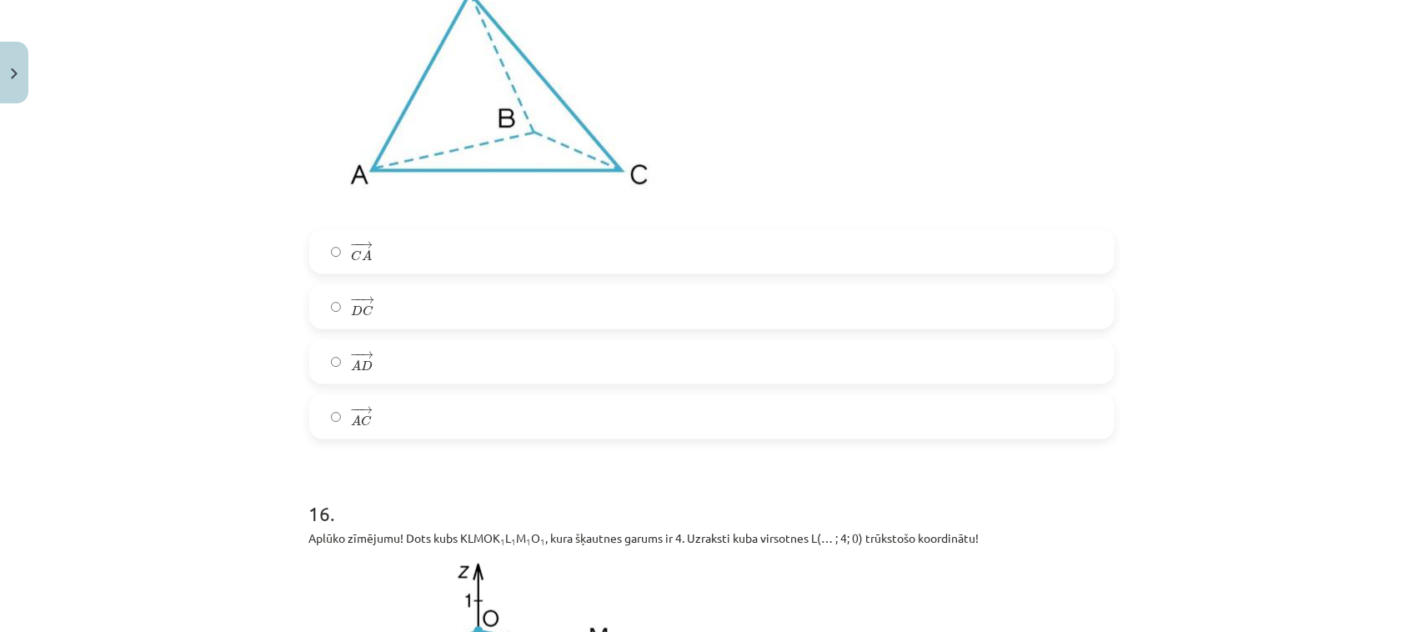
click at [965, 319] on label "− − → D C D C →" at bounding box center [712, 307] width 802 height 42
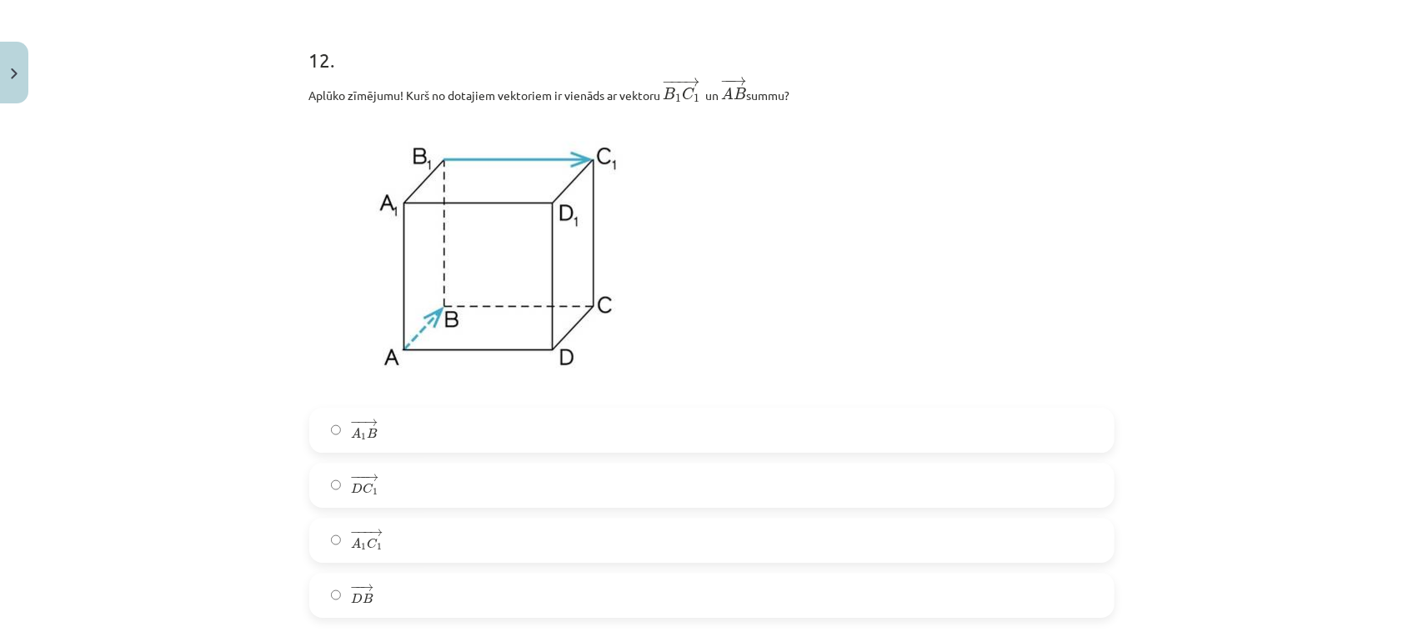
scroll to position [5021, 0]
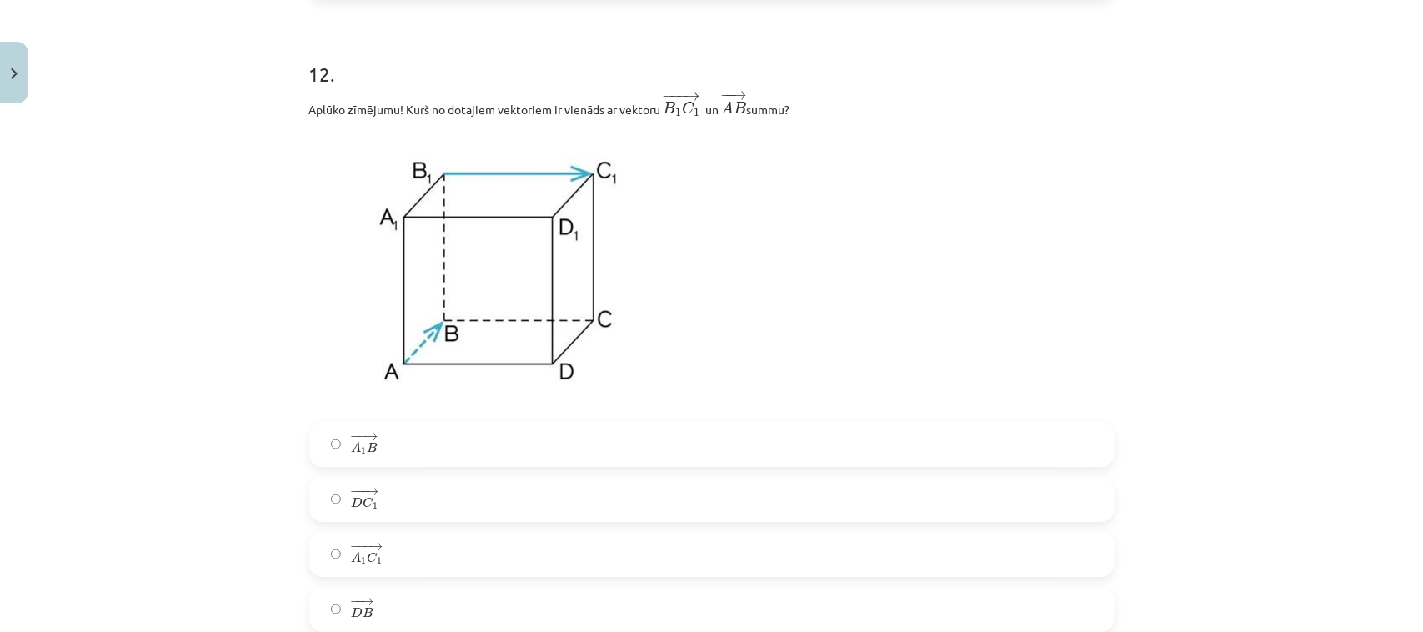
click at [910, 609] on label "− − → D B D B →" at bounding box center [712, 609] width 802 height 42
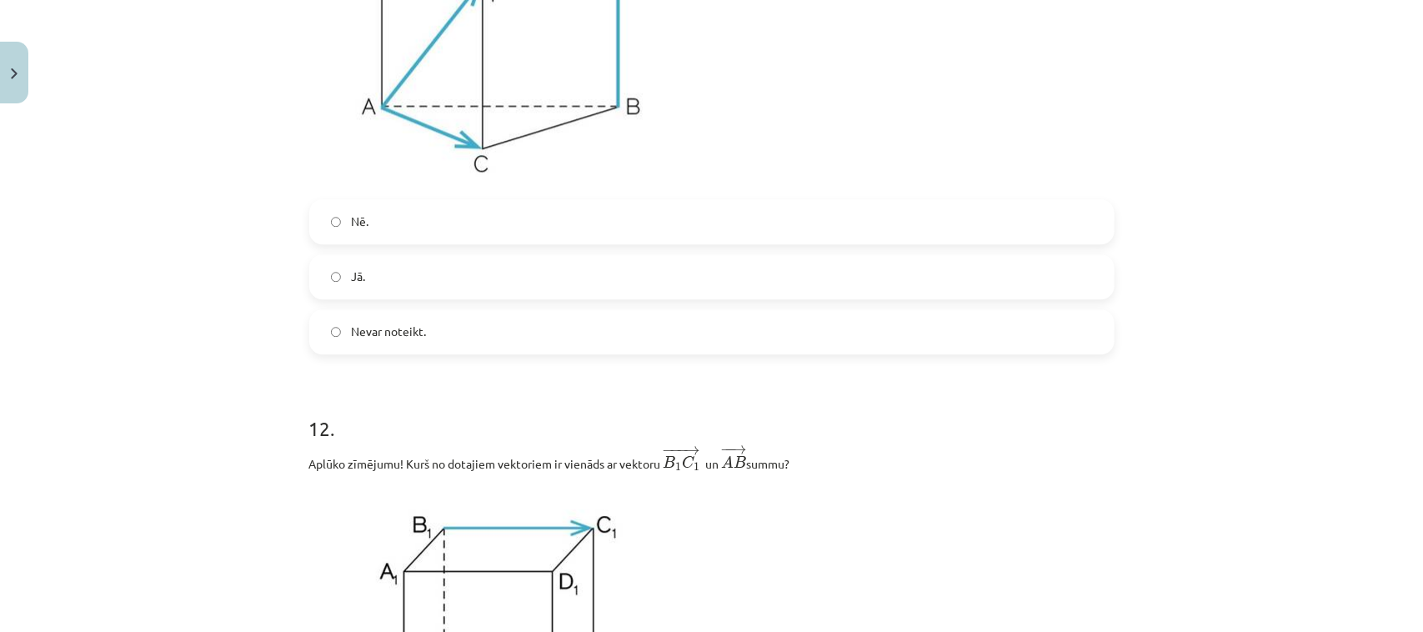
scroll to position [4612, 0]
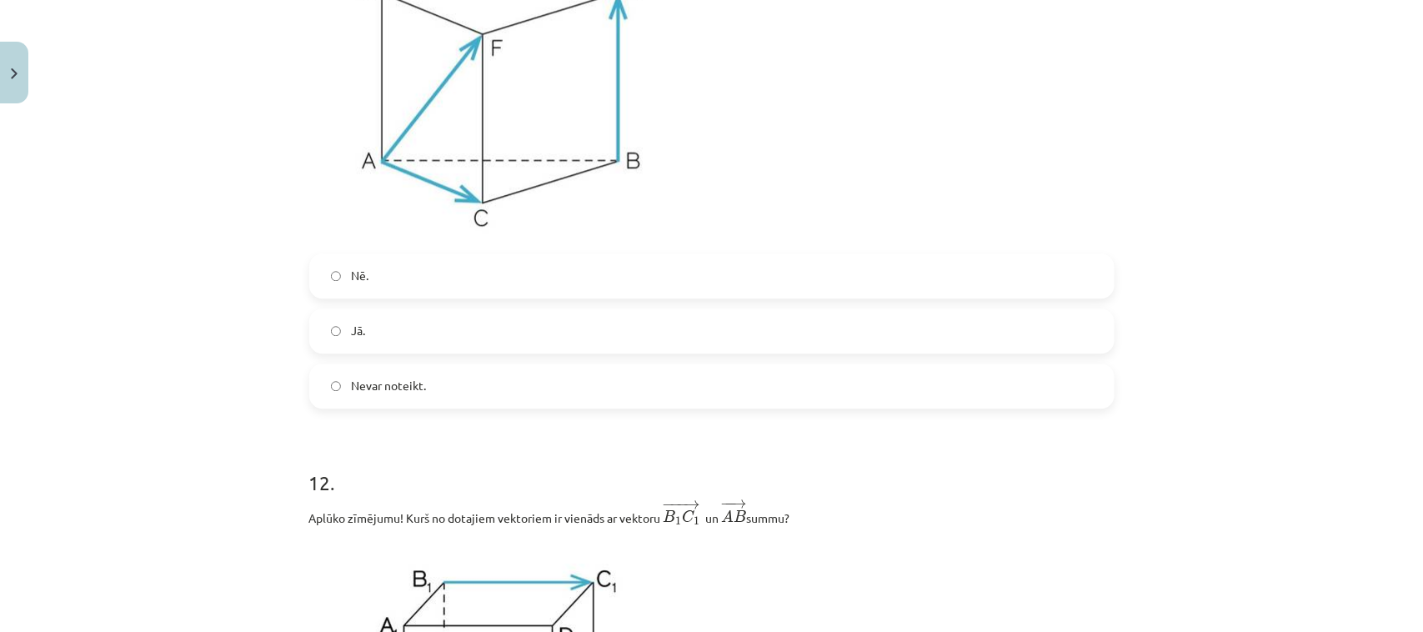
click at [948, 315] on label "Jā." at bounding box center [712, 331] width 802 height 42
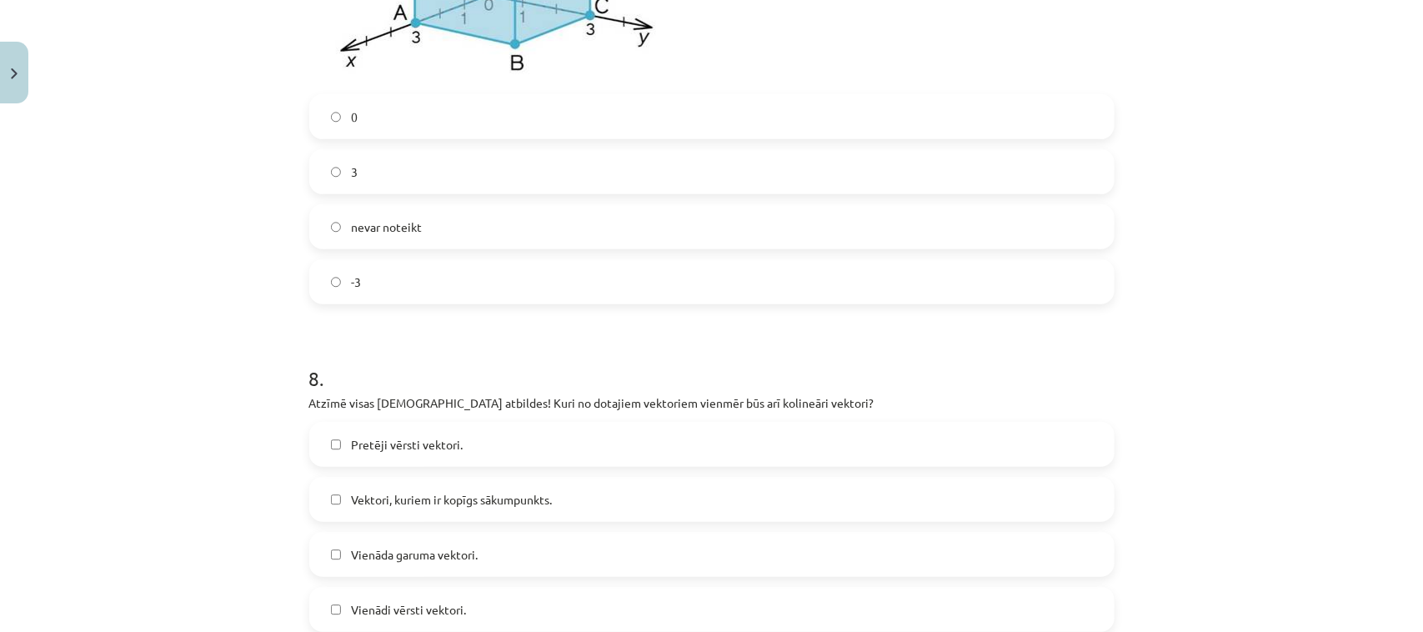
scroll to position [3143, 0]
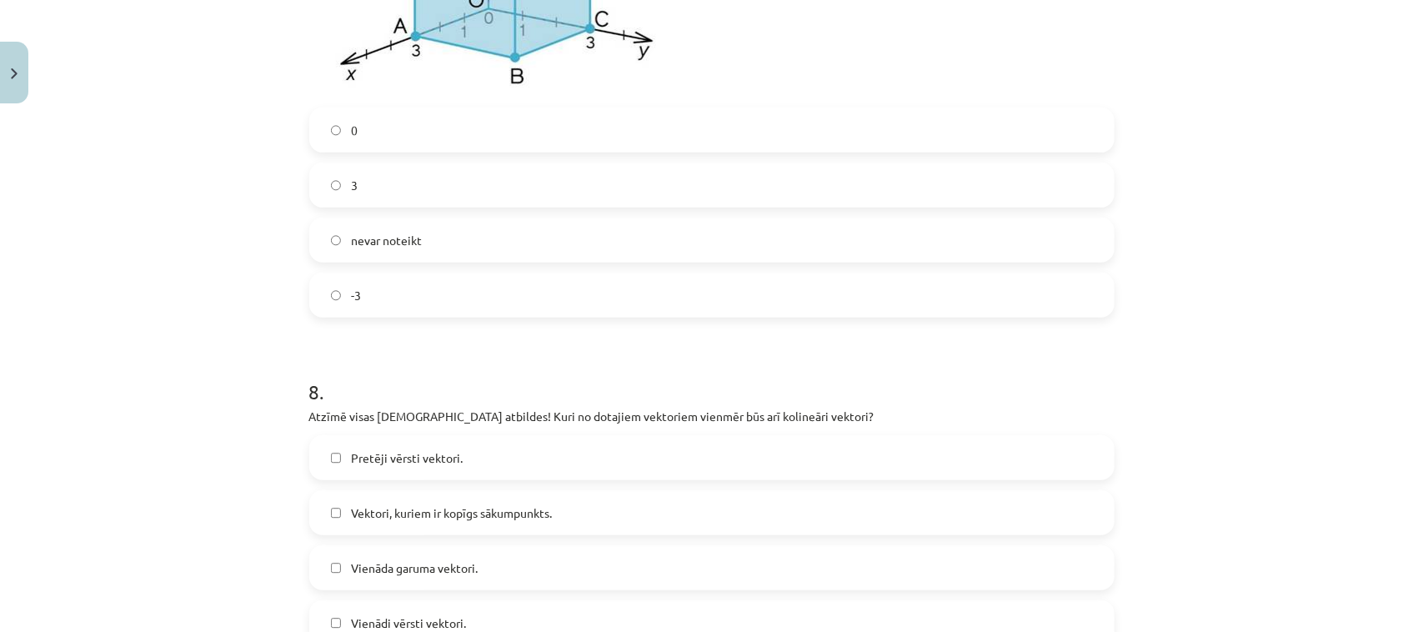
click at [877, 290] on label "-3" at bounding box center [712, 295] width 802 height 42
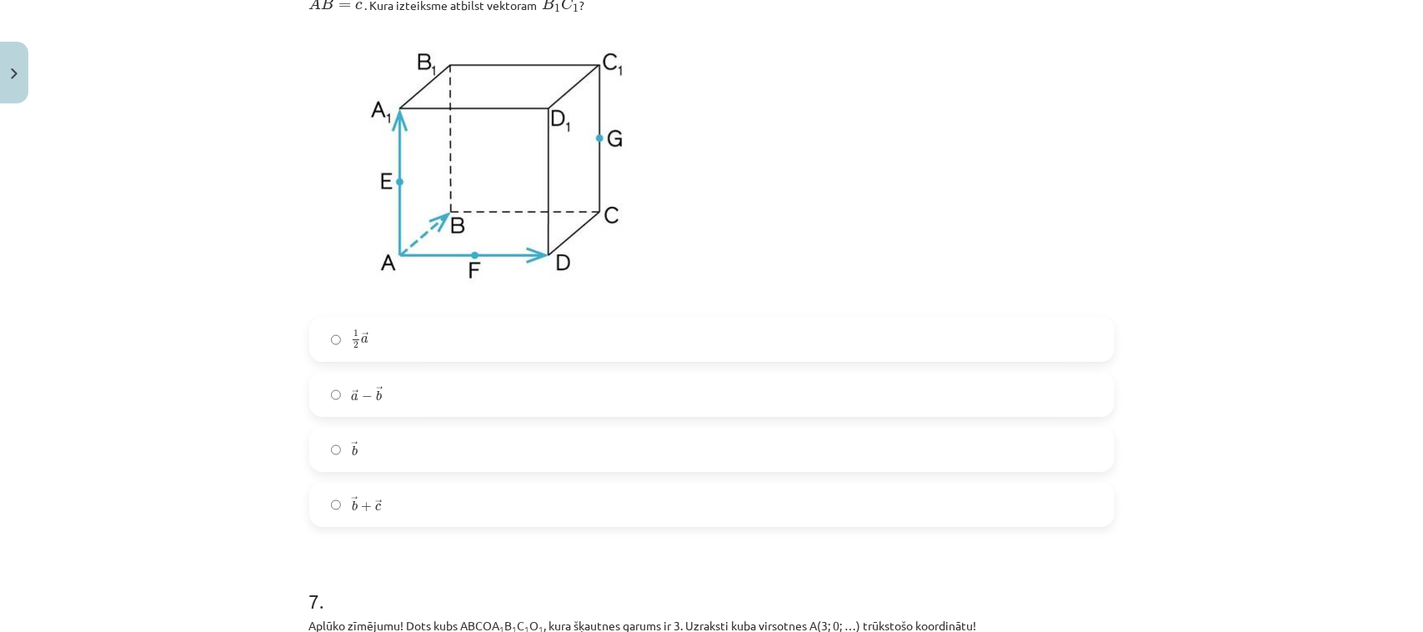
scroll to position [2326, 0]
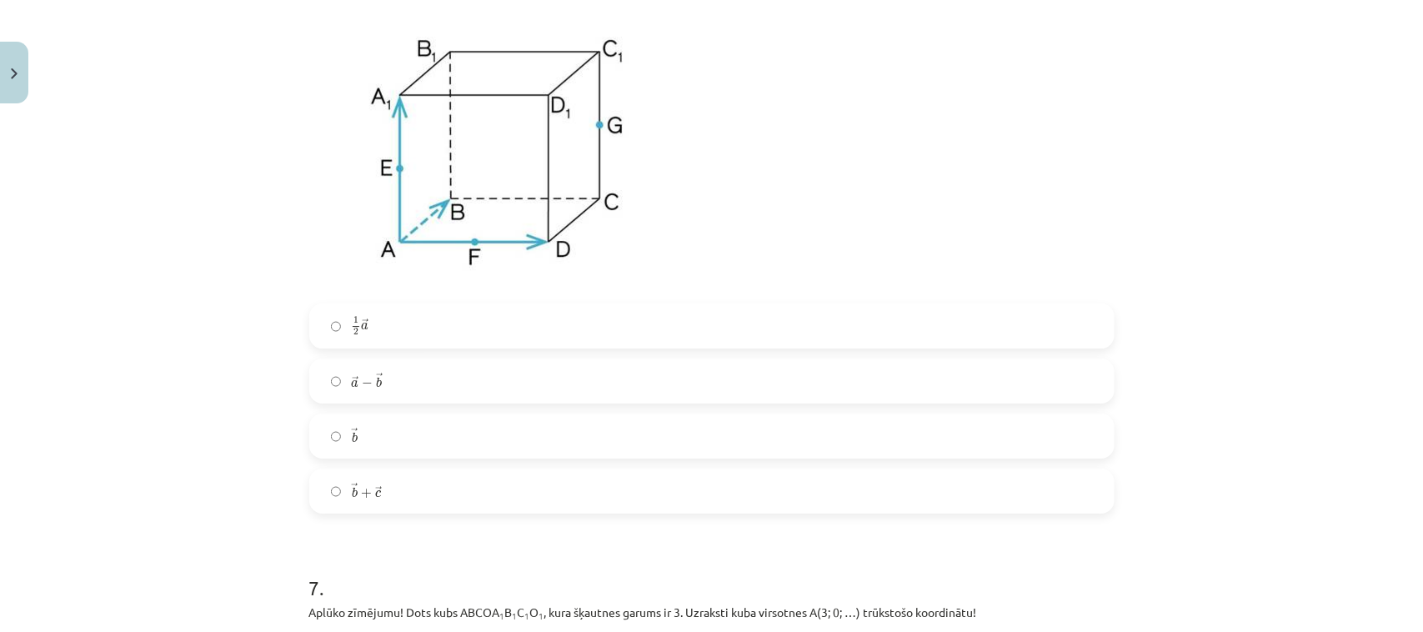
click at [813, 333] on label "1 2 → a 1 2 a →" at bounding box center [712, 326] width 802 height 42
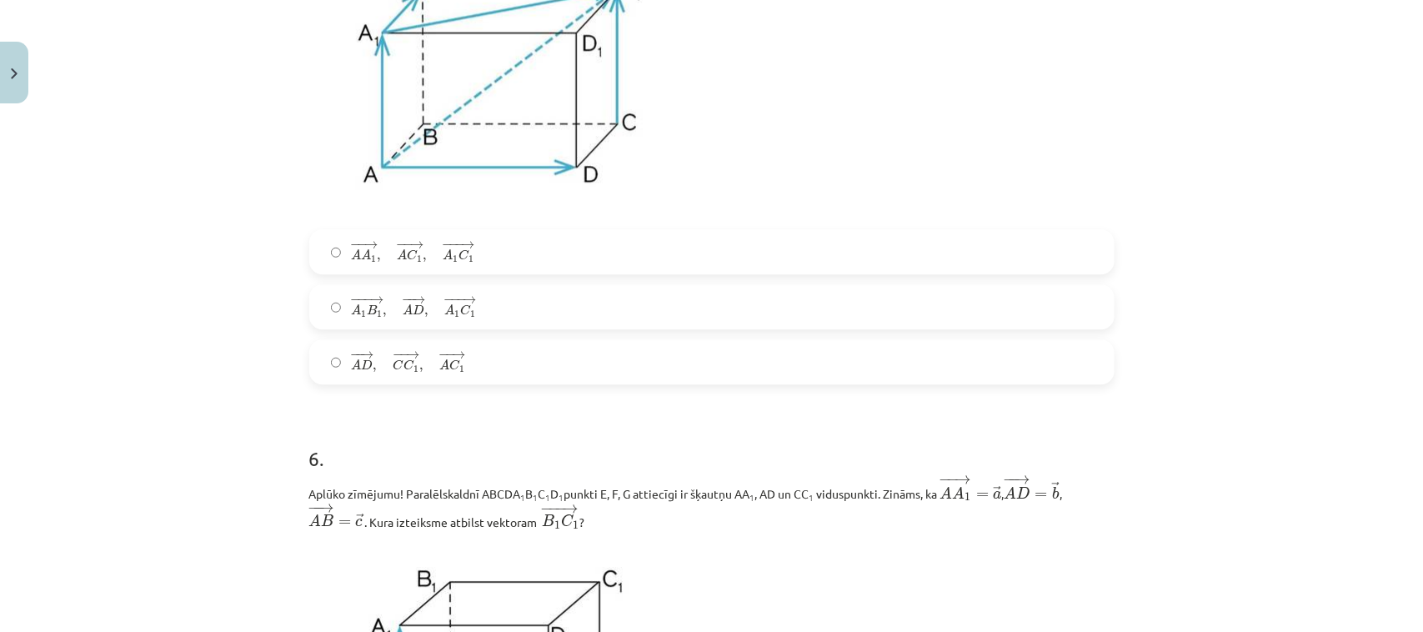
scroll to position [1755, 0]
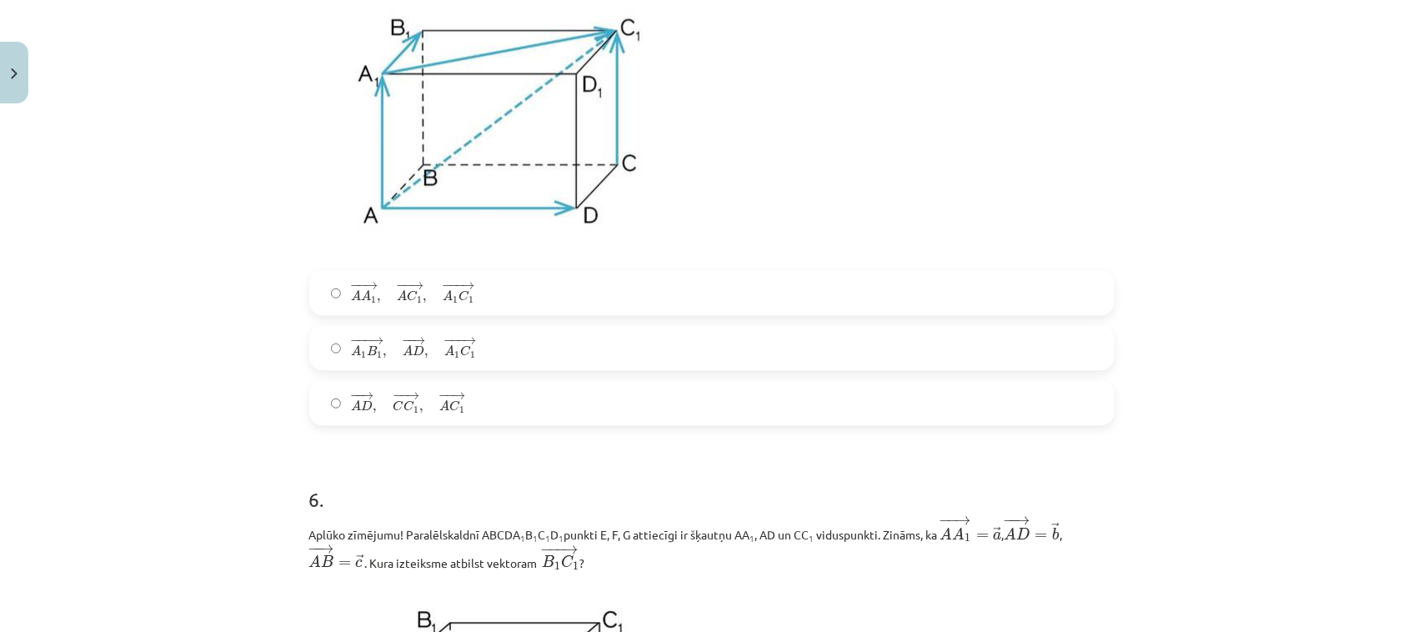
drag, startPoint x: 964, startPoint y: 343, endPoint x: 1157, endPoint y: 286, distance: 201.0
click at [965, 343] on label "− −− → A 1 B 1 , − − → A D , − −− → A 1 C 1 A 1 B 1 → , A D → , A 1 C 1 →" at bounding box center [712, 348] width 802 height 42
drag, startPoint x: 973, startPoint y: 280, endPoint x: 1180, endPoint y: 265, distance: 208.1
click at [974, 280] on label "− − → A A 1 , − − → A C 1 , − −− → A 1 C 1 A A 1 → , A C 1 → , A 1 C 1 →" at bounding box center [712, 293] width 802 height 42
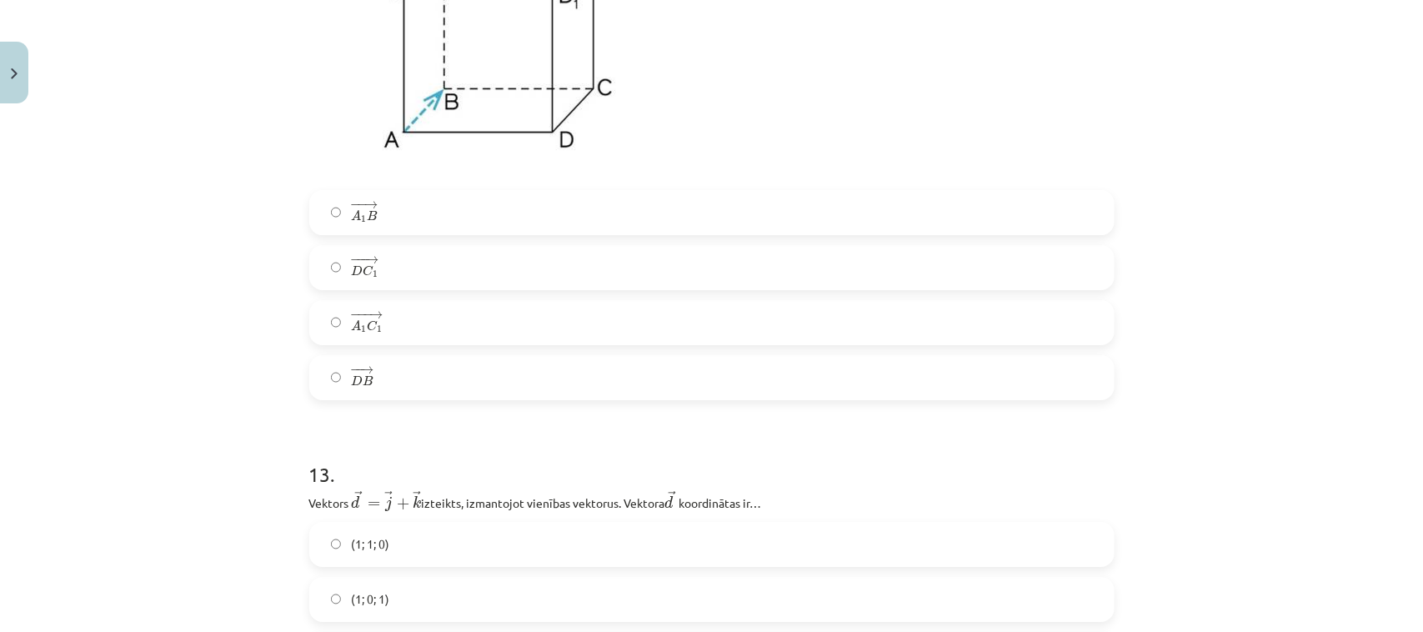
scroll to position [7129, 0]
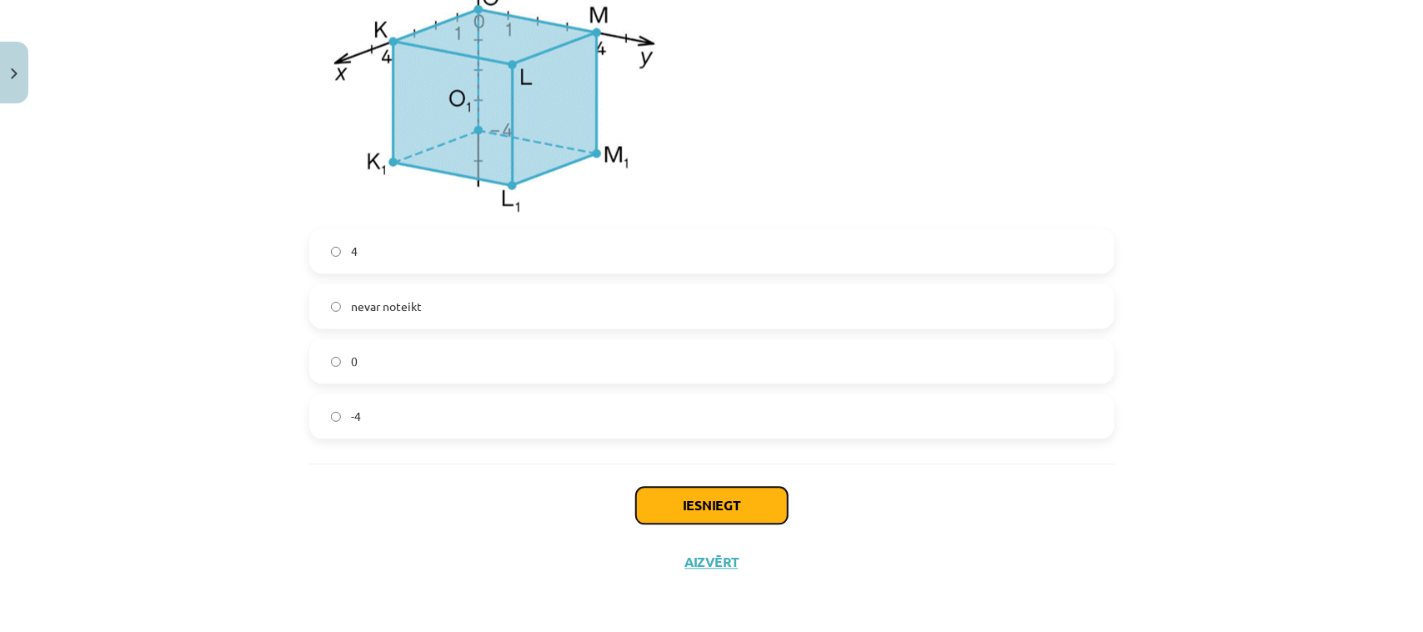
click at [755, 502] on button "Iesniegt" at bounding box center [712, 505] width 152 height 37
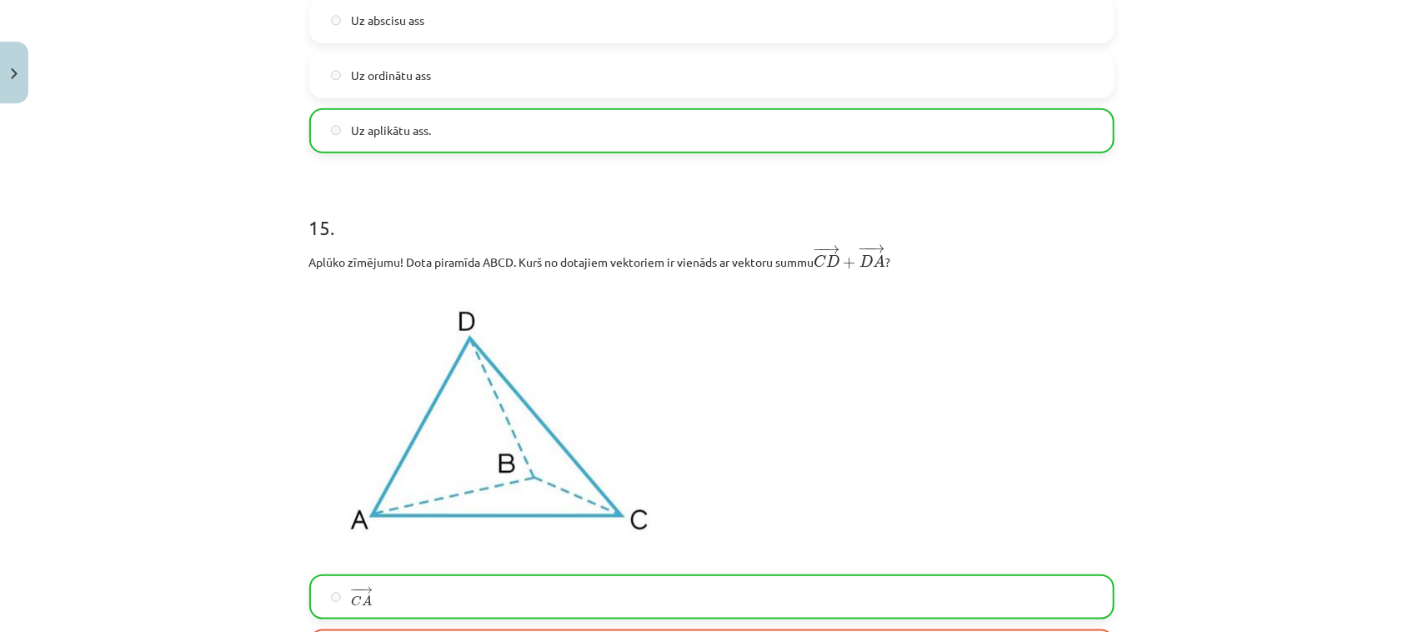
scroll to position [7183, 0]
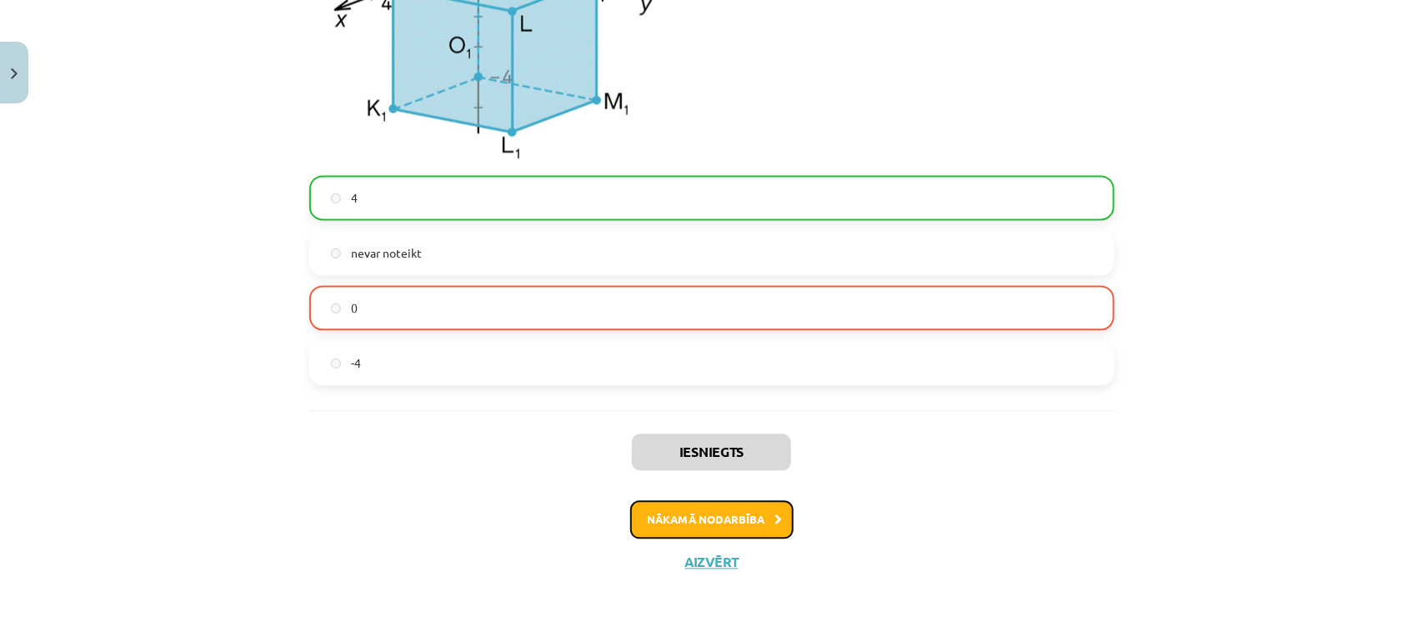
click at [719, 530] on button "Nākamā nodarbība" at bounding box center [711, 519] width 163 height 38
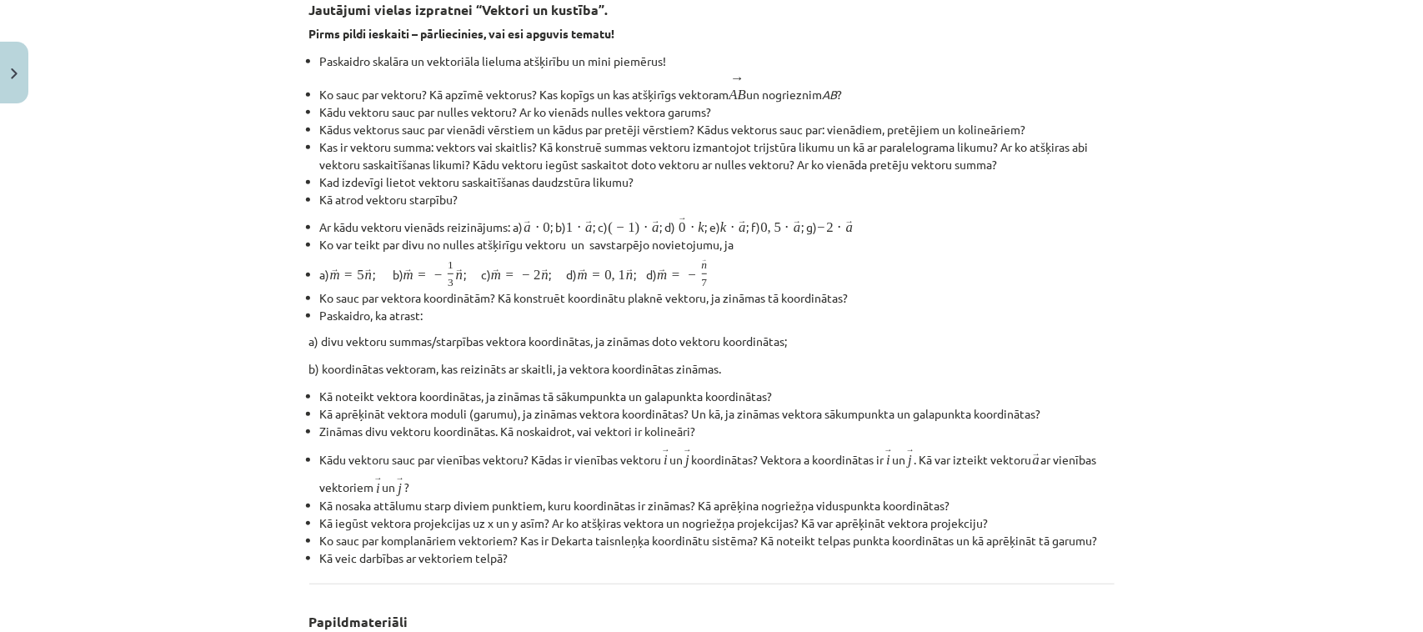
scroll to position [42, 0]
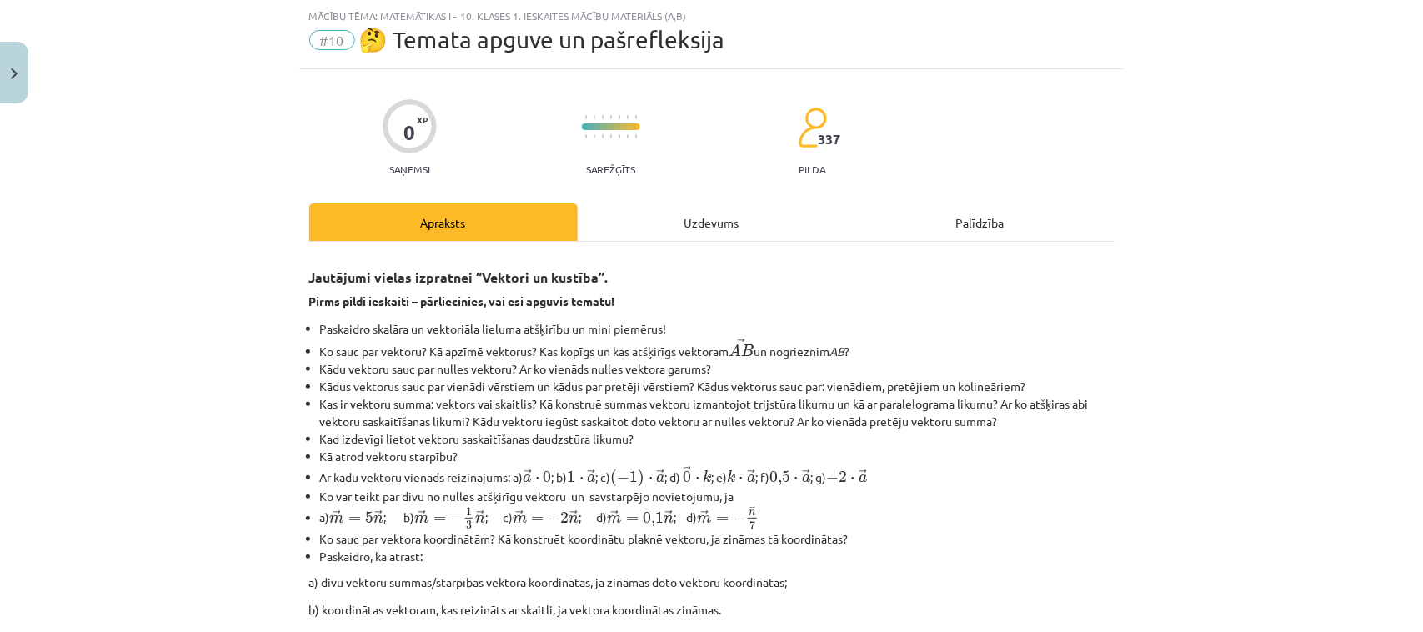
click at [706, 215] on div "Uzdevums" at bounding box center [712, 222] width 268 height 38
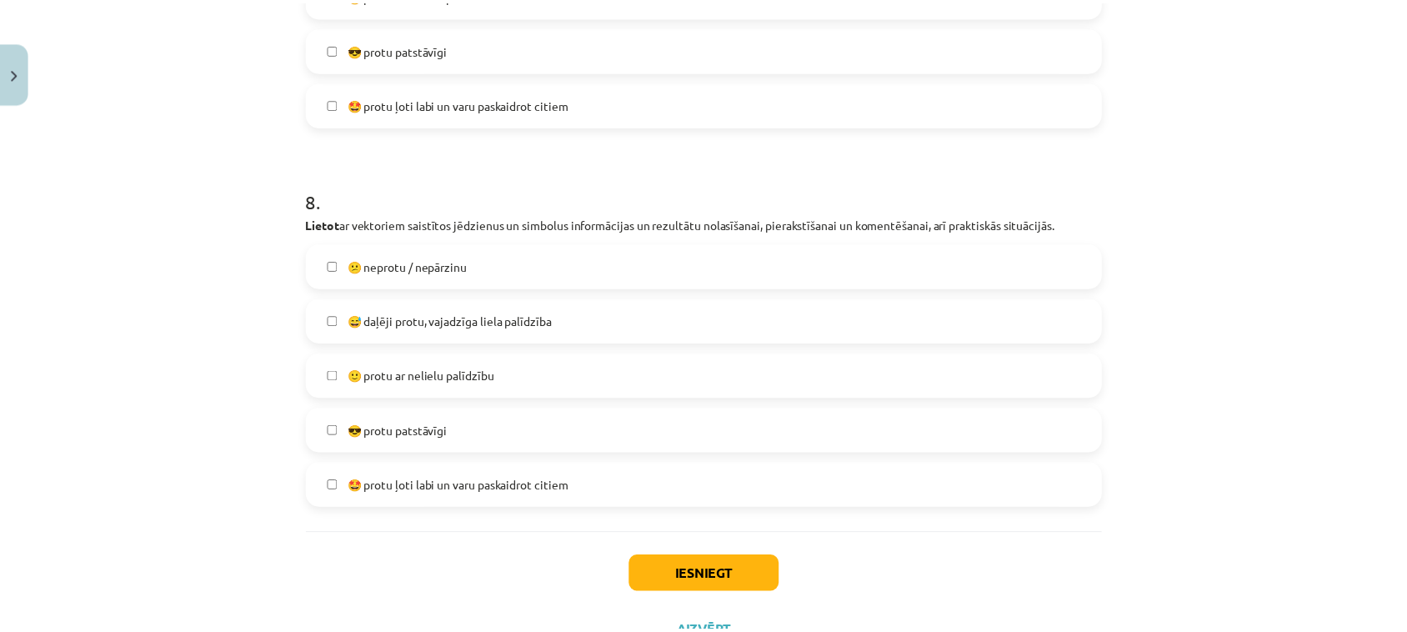
scroll to position [3089, 0]
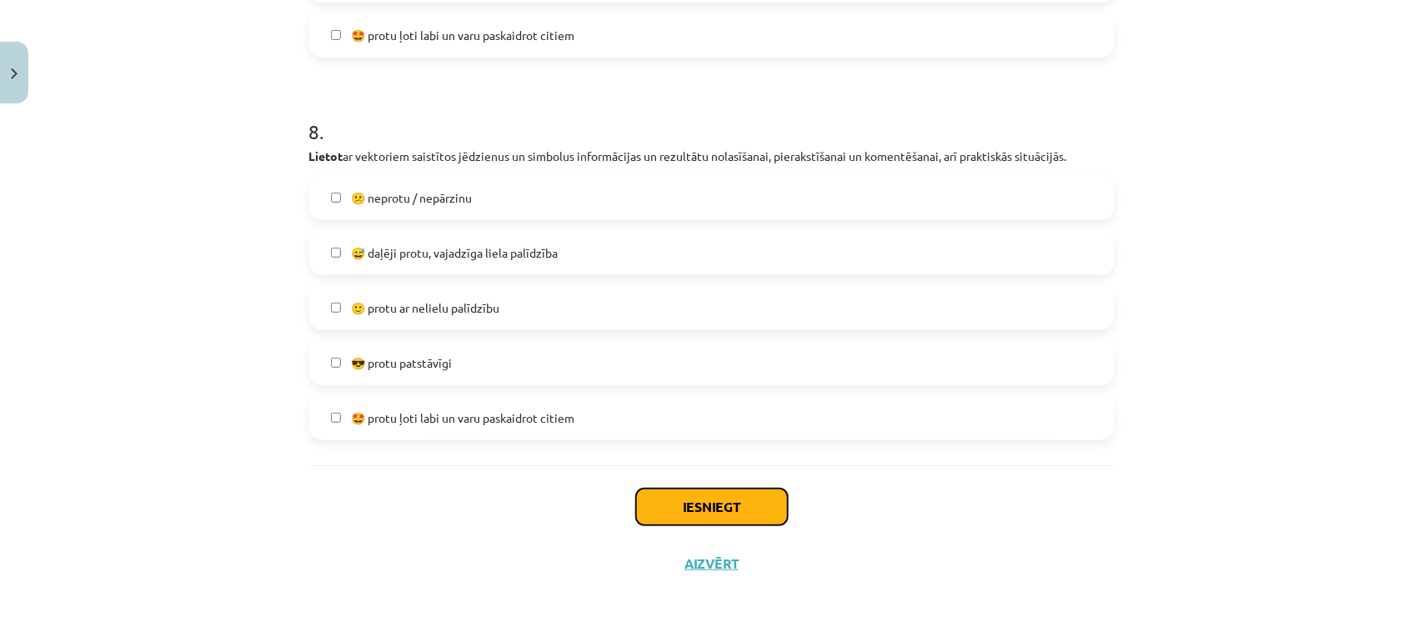
click at [743, 504] on button "Iesniegt" at bounding box center [712, 506] width 152 height 37
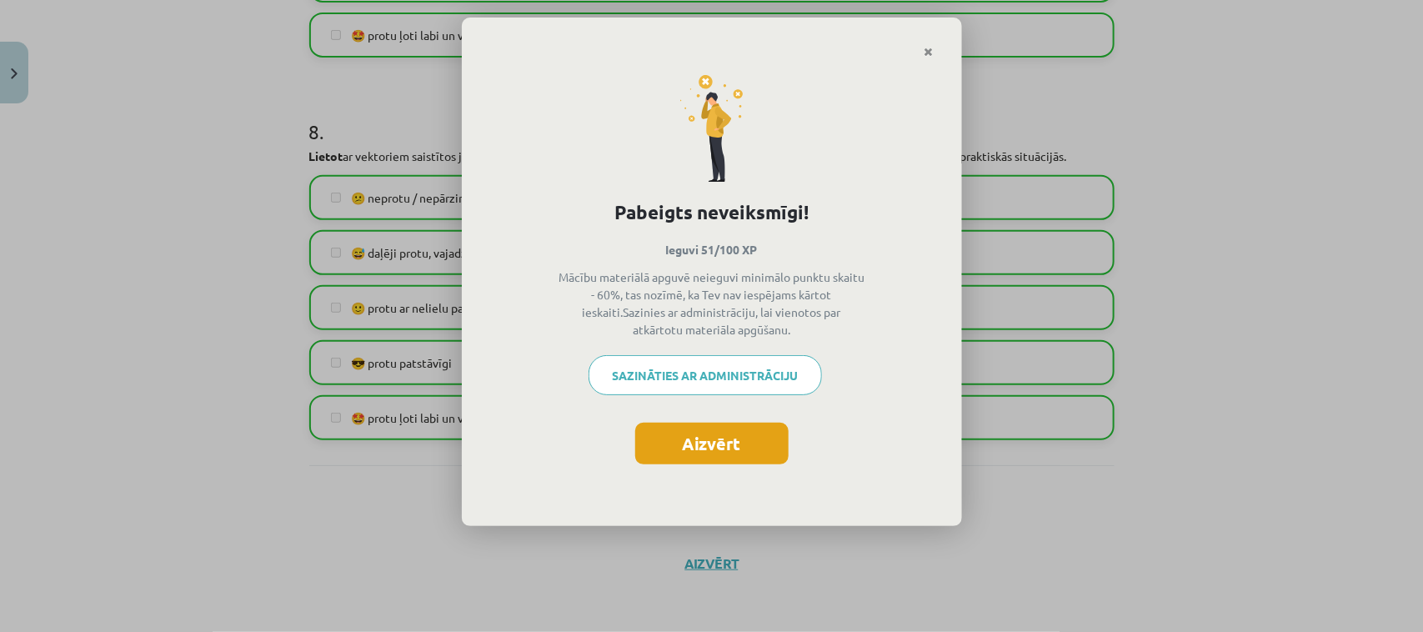
click at [709, 448] on button "Aizvērt" at bounding box center [711, 444] width 153 height 42
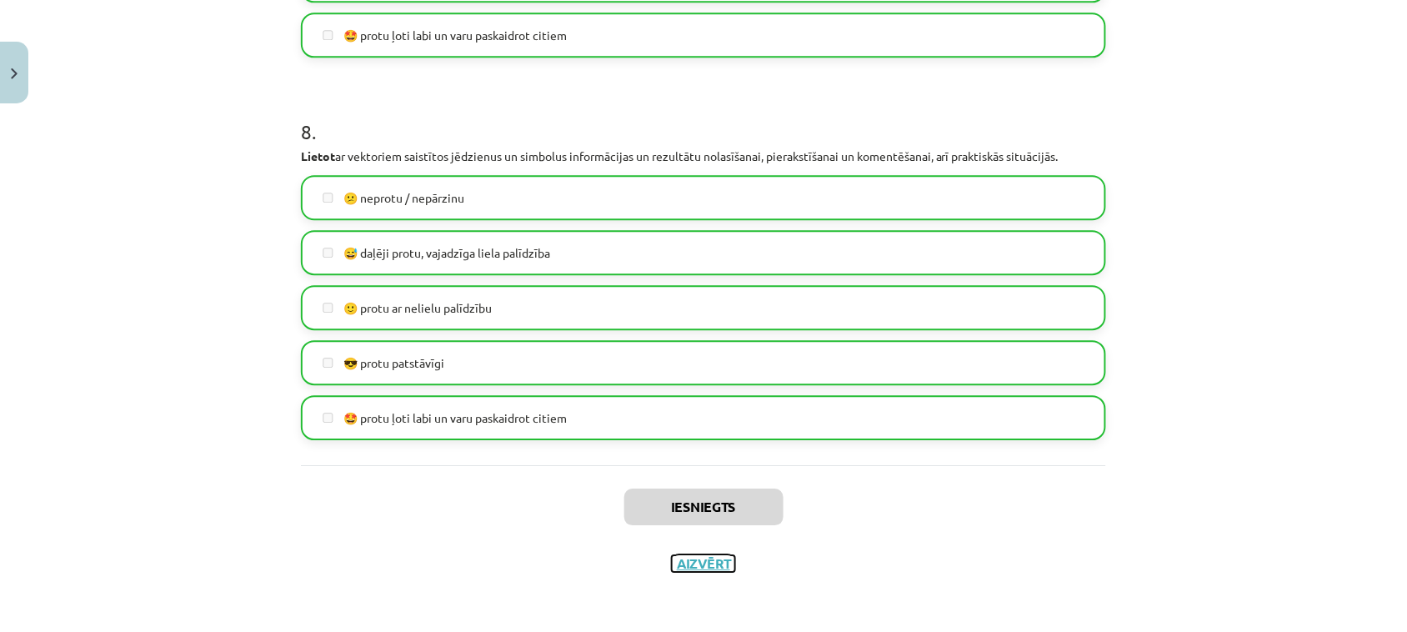
click at [689, 564] on button "Aizvērt" at bounding box center [703, 563] width 63 height 17
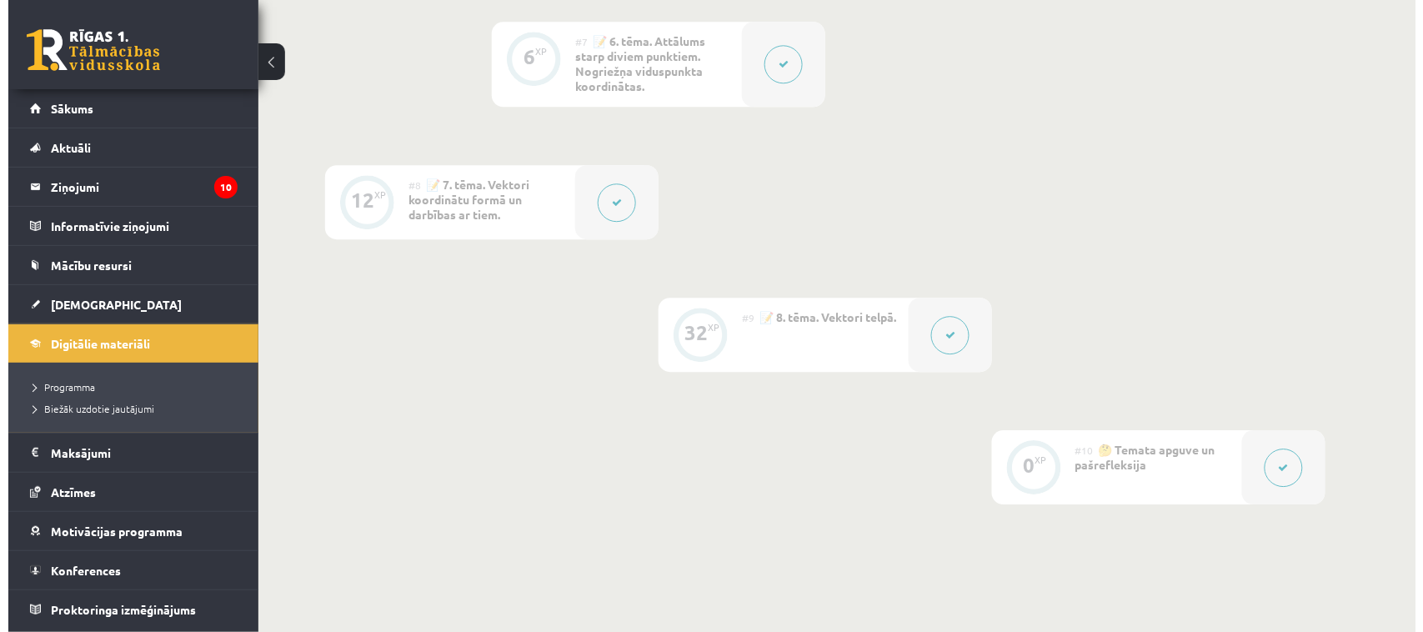
scroll to position [1385, 0]
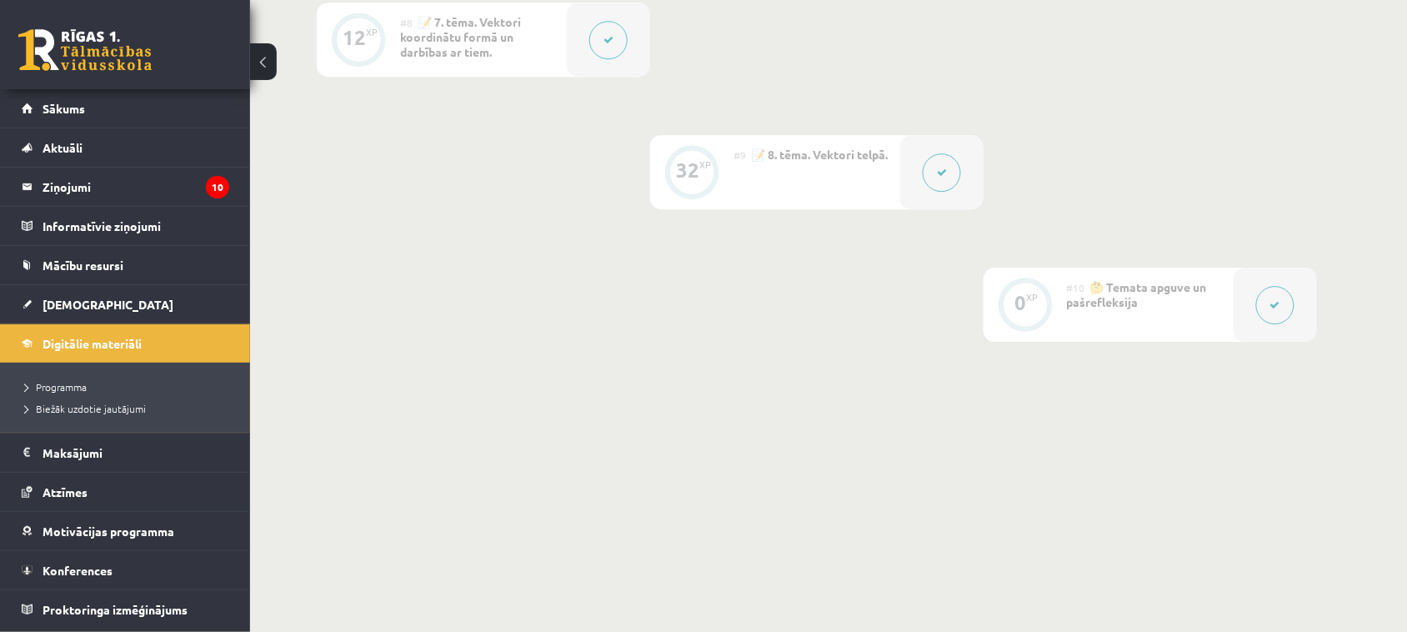
click at [1274, 313] on button at bounding box center [1275, 305] width 38 height 38
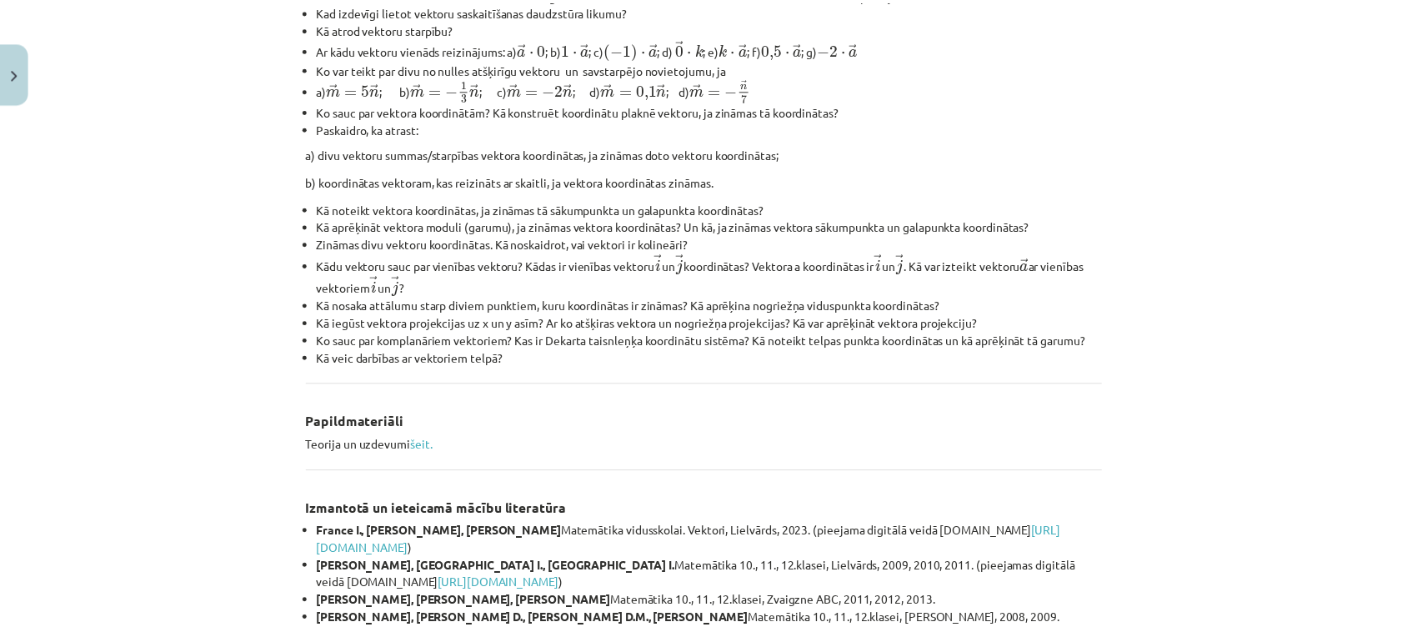
scroll to position [694, 0]
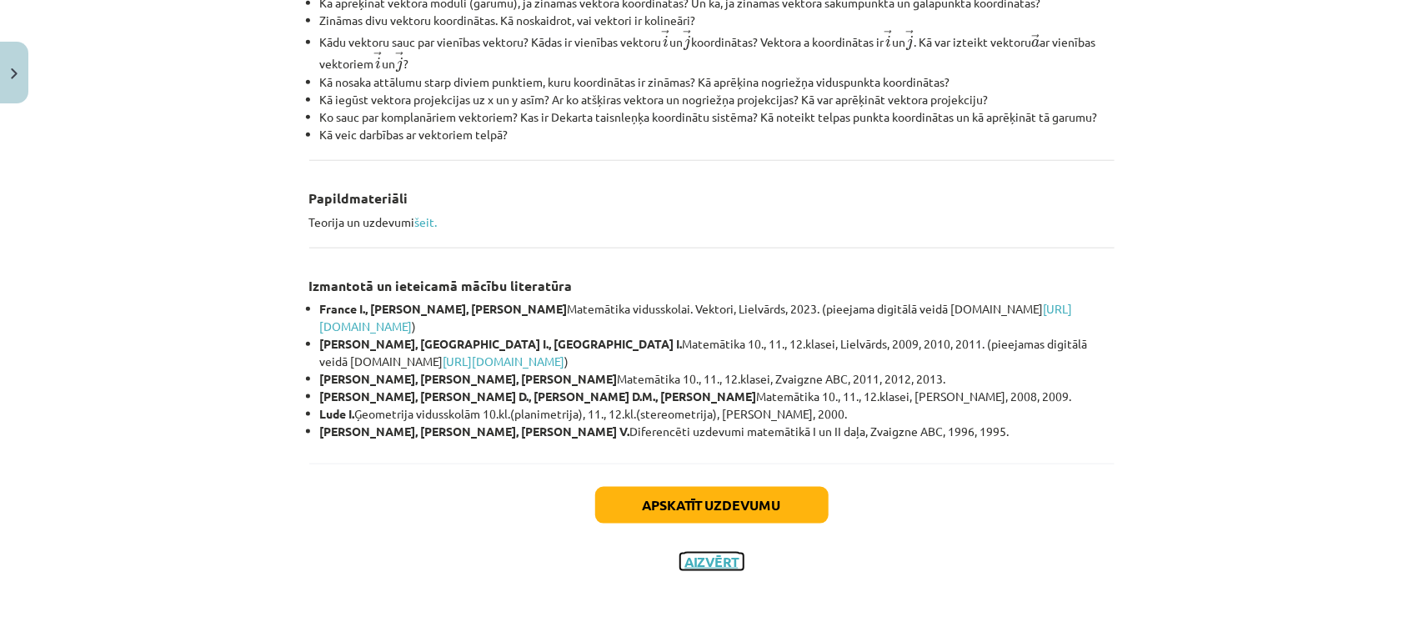
click at [699, 563] on button "Aizvērt" at bounding box center [711, 561] width 63 height 17
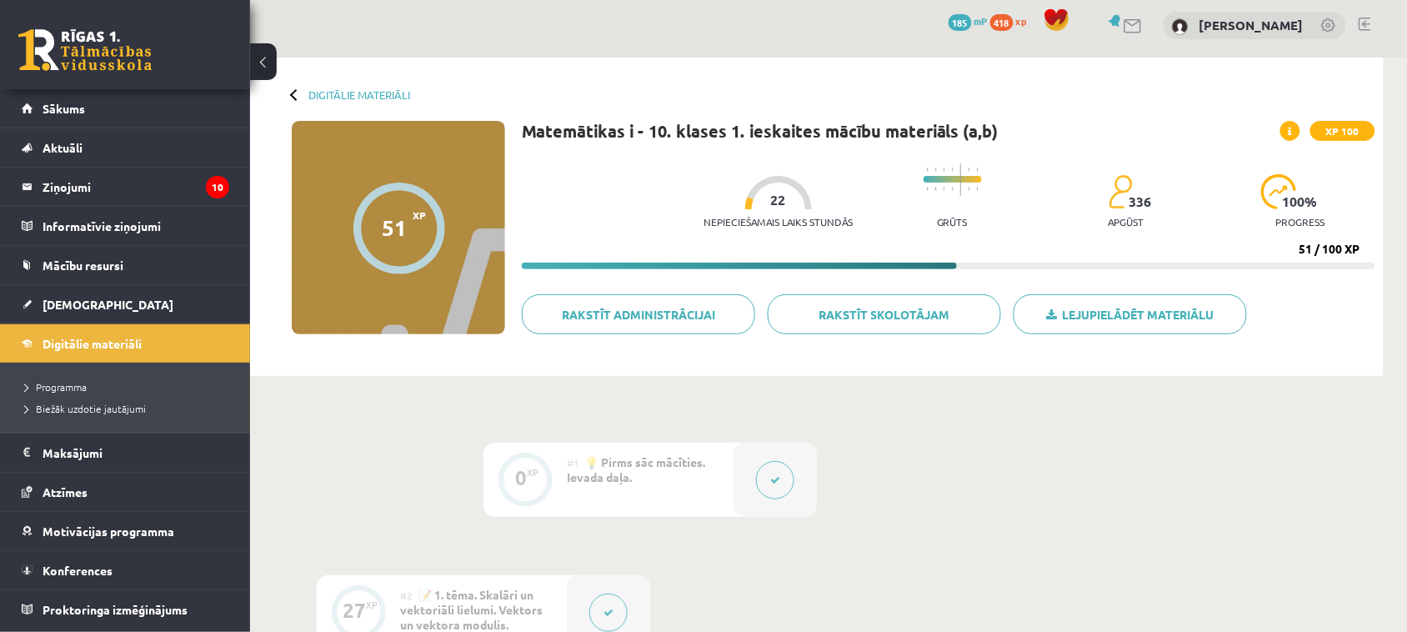
scroll to position [18, 0]
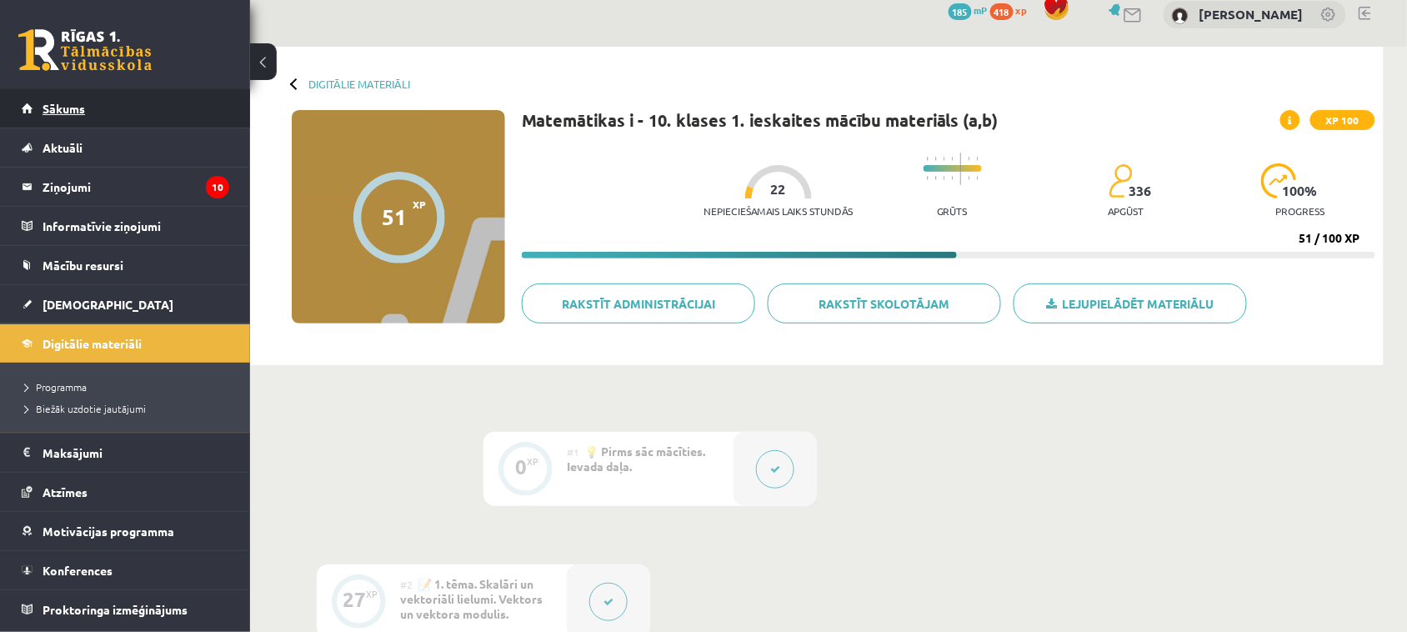
click at [163, 97] on link "Sākums" at bounding box center [126, 108] width 208 height 38
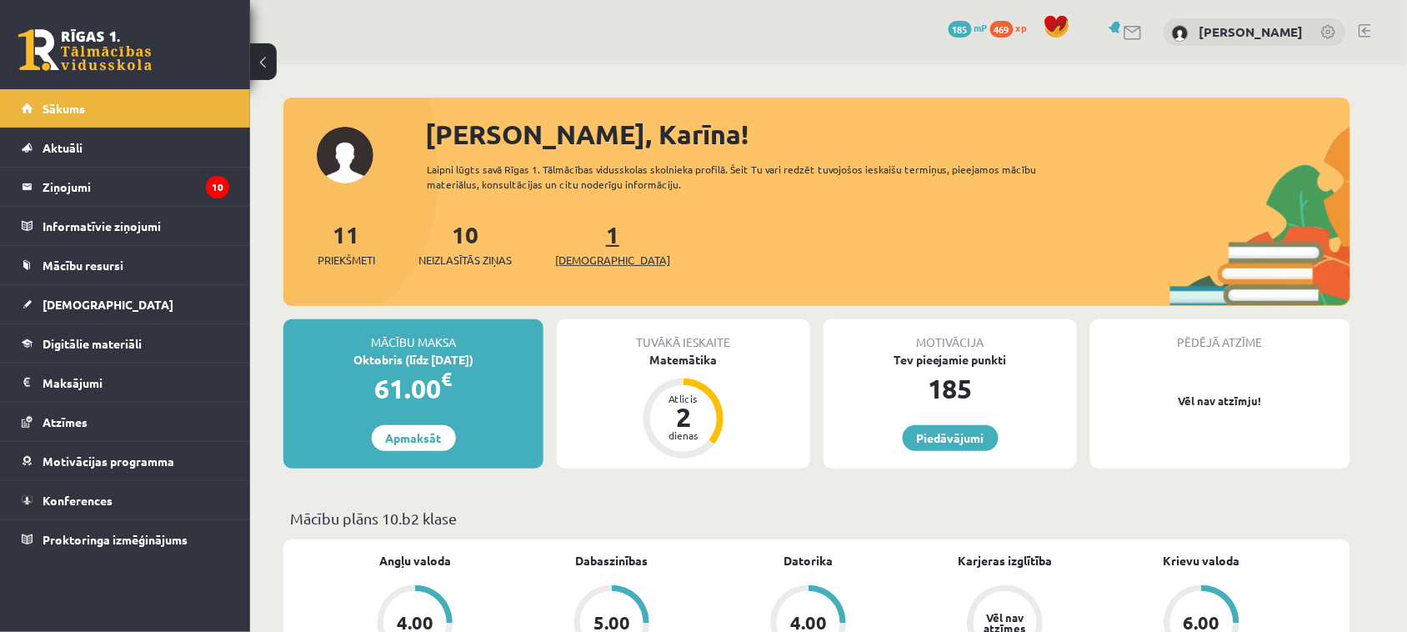
click at [596, 257] on span "[DEMOGRAPHIC_DATA]" at bounding box center [612, 260] width 115 height 17
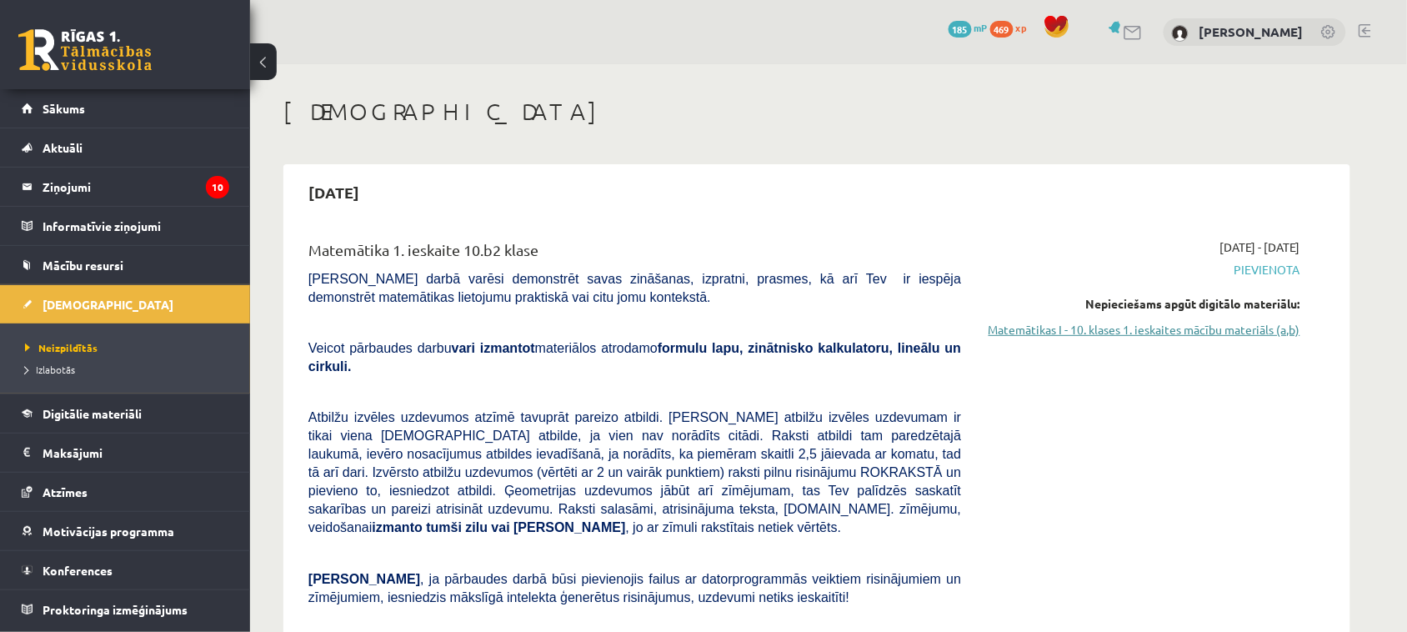
click at [1264, 323] on link "Matemātikas I - 10. klases 1. ieskaites mācību materiāls (a,b)" at bounding box center [1143, 330] width 314 height 18
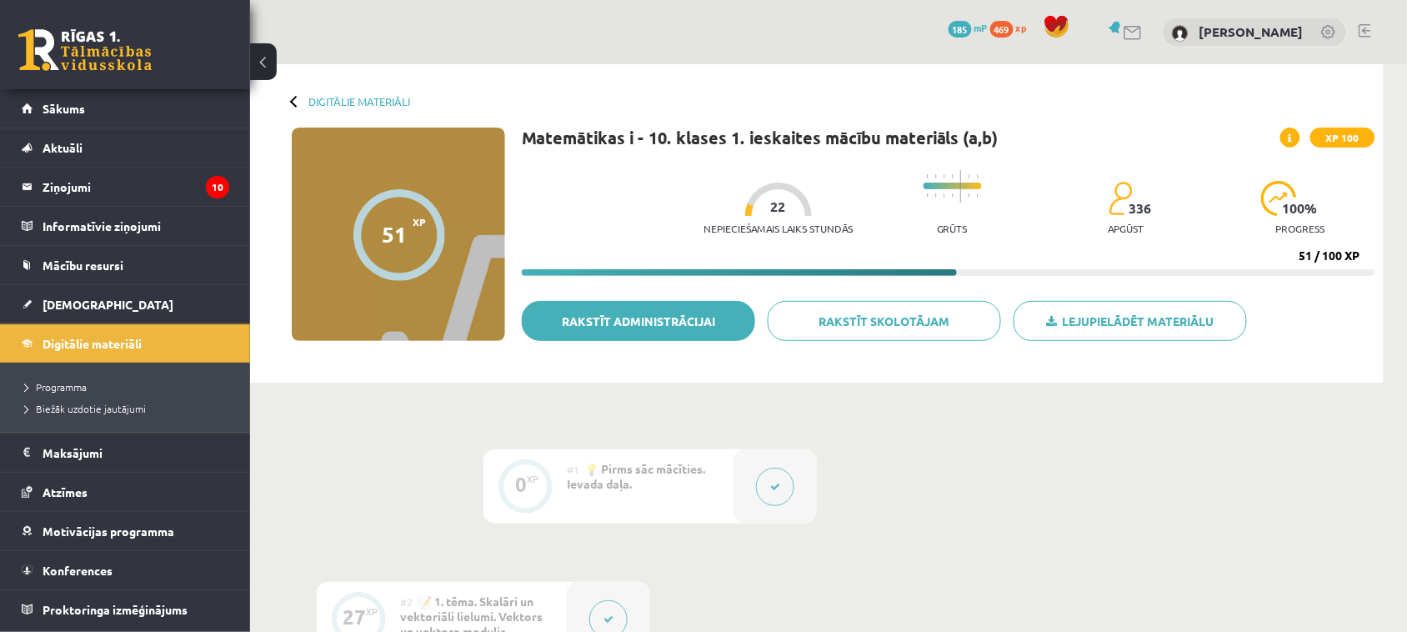
click at [686, 313] on link "Rakstīt administrācijai" at bounding box center [638, 321] width 233 height 40
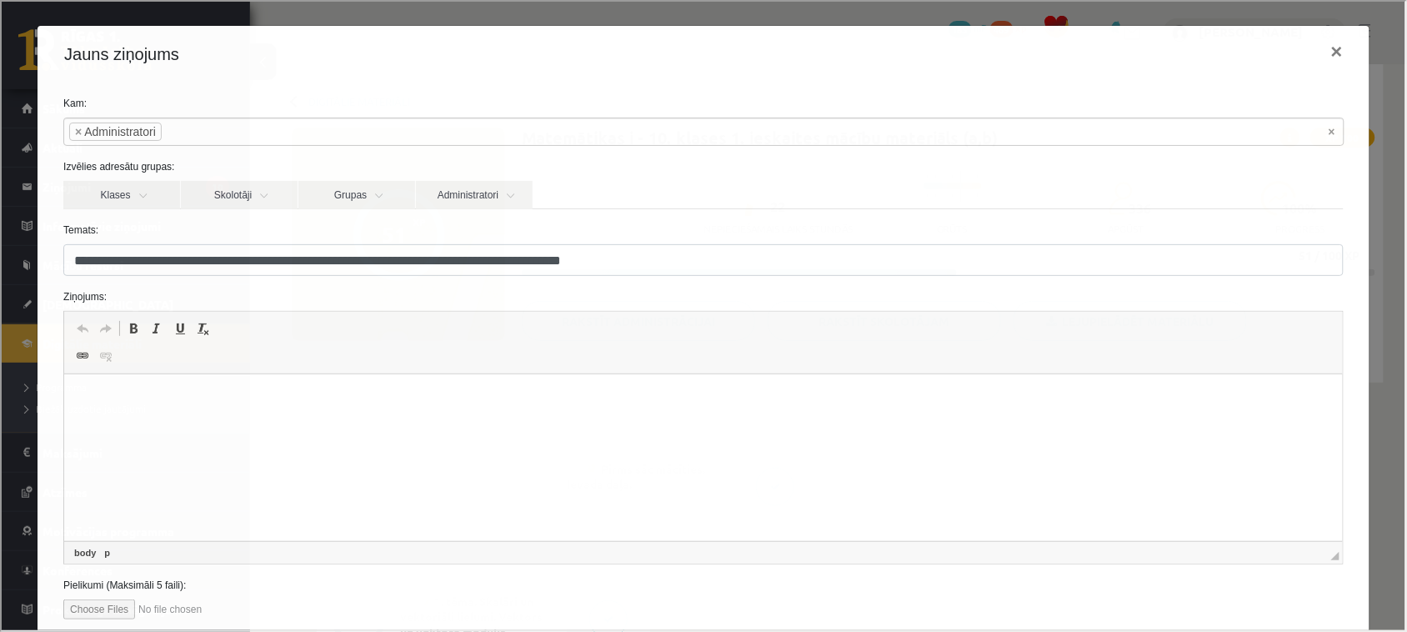
click at [684, 425] on html at bounding box center [703, 399] width 1279 height 51
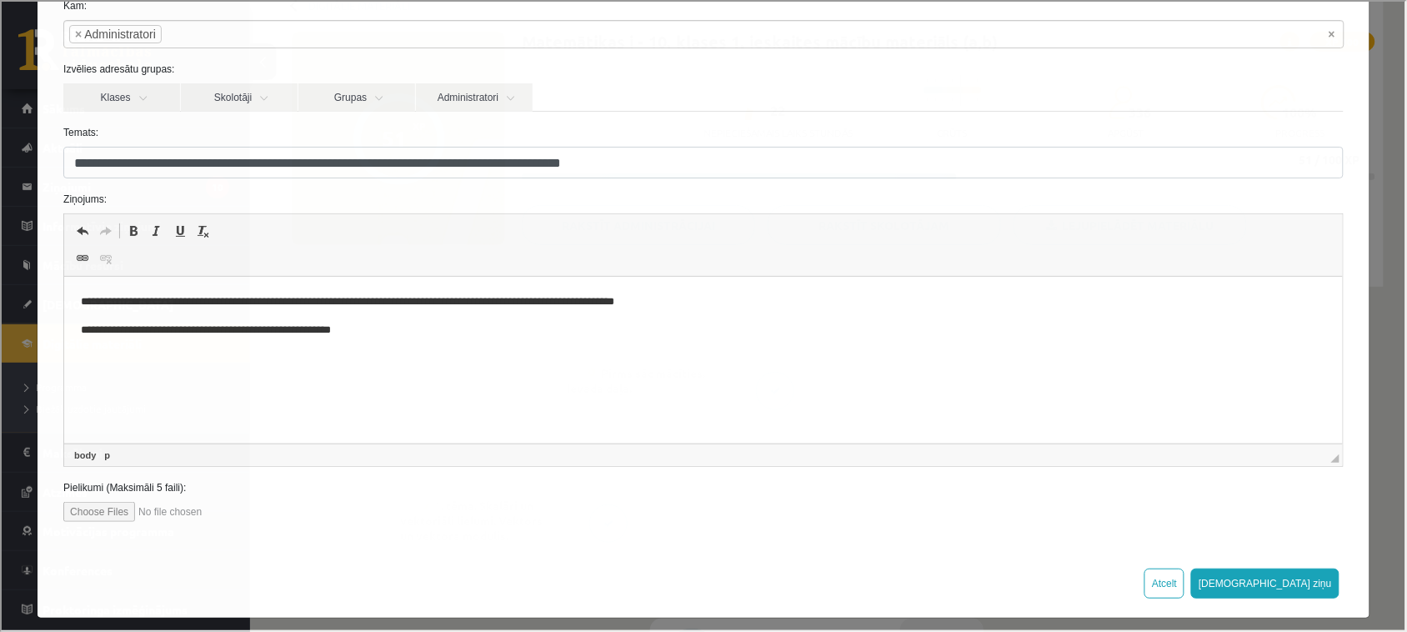
scroll to position [108, 0]
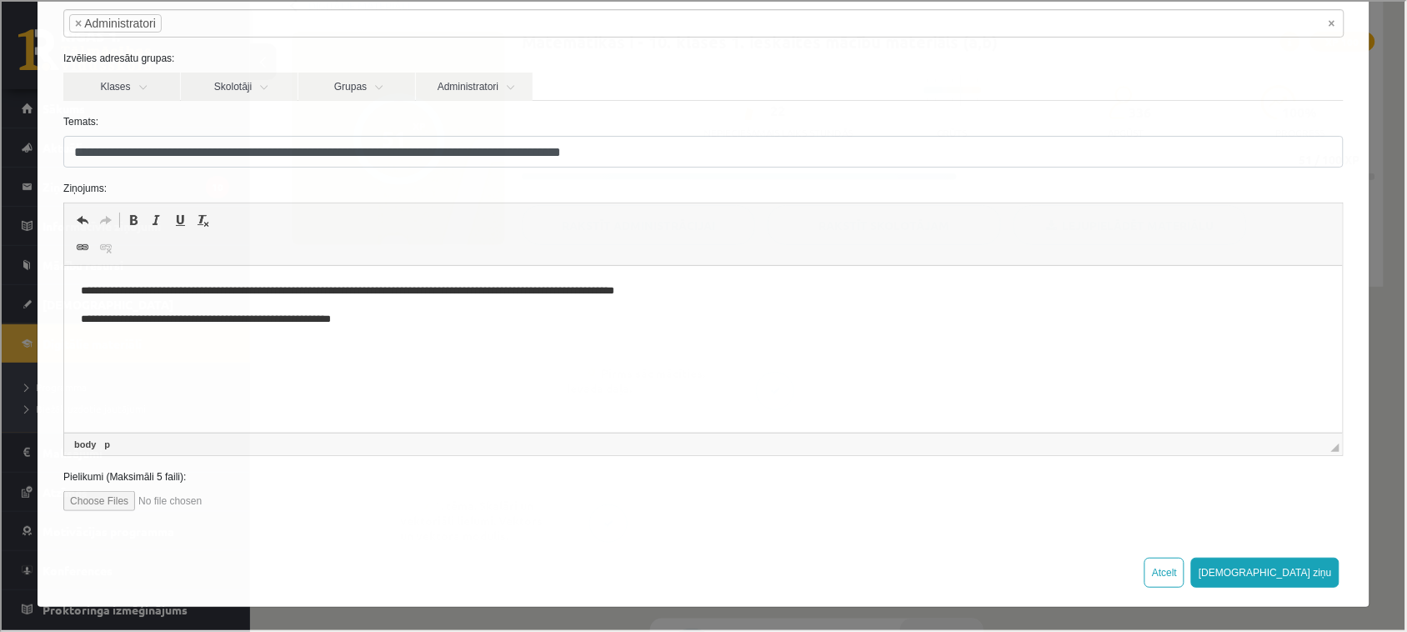
drag, startPoint x: 1394, startPoint y: 198, endPoint x: 1415, endPoint y: 339, distance: 143.2
click at [1290, 568] on button "Sūtīt ziņu" at bounding box center [1263, 571] width 148 height 30
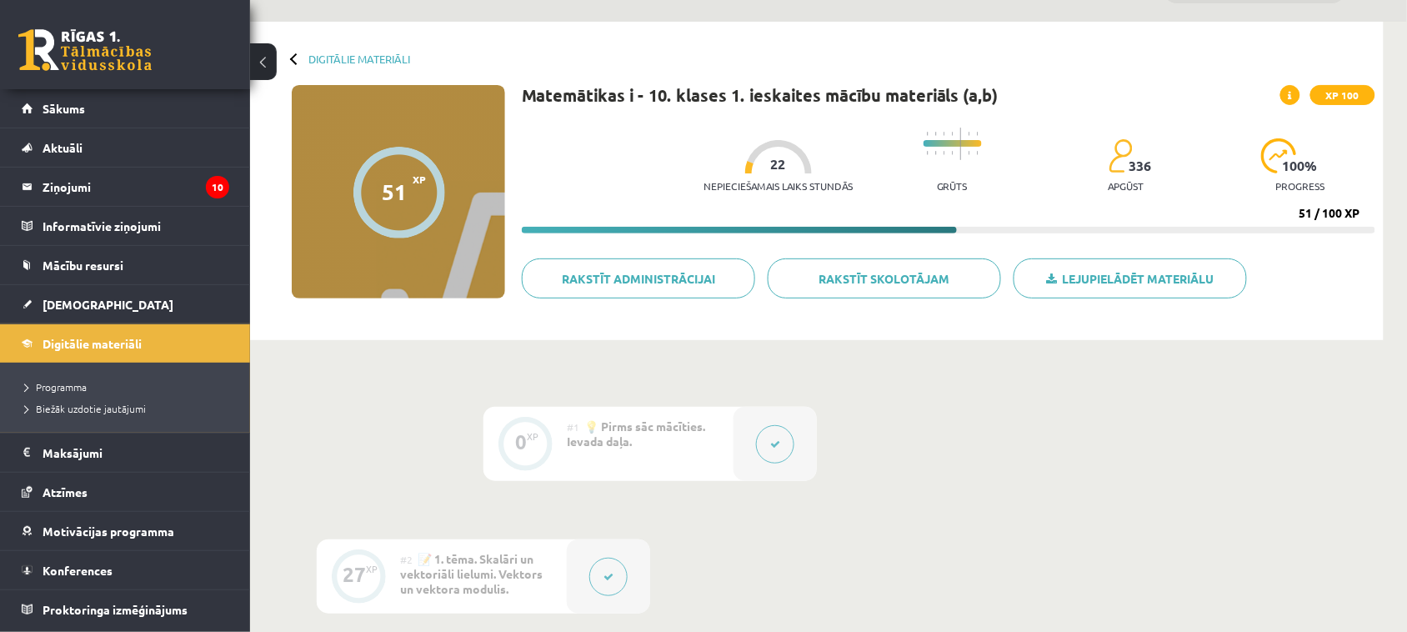
scroll to position [3, 0]
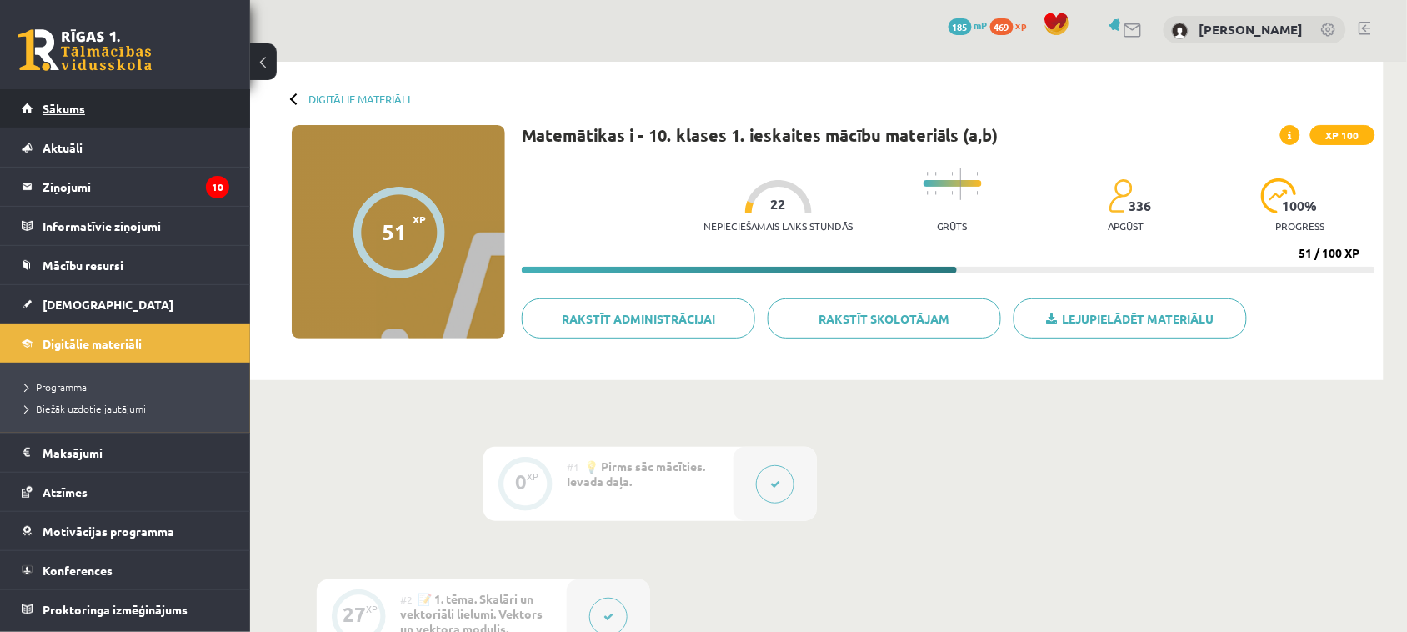
click at [197, 98] on link "Sākums" at bounding box center [126, 108] width 208 height 38
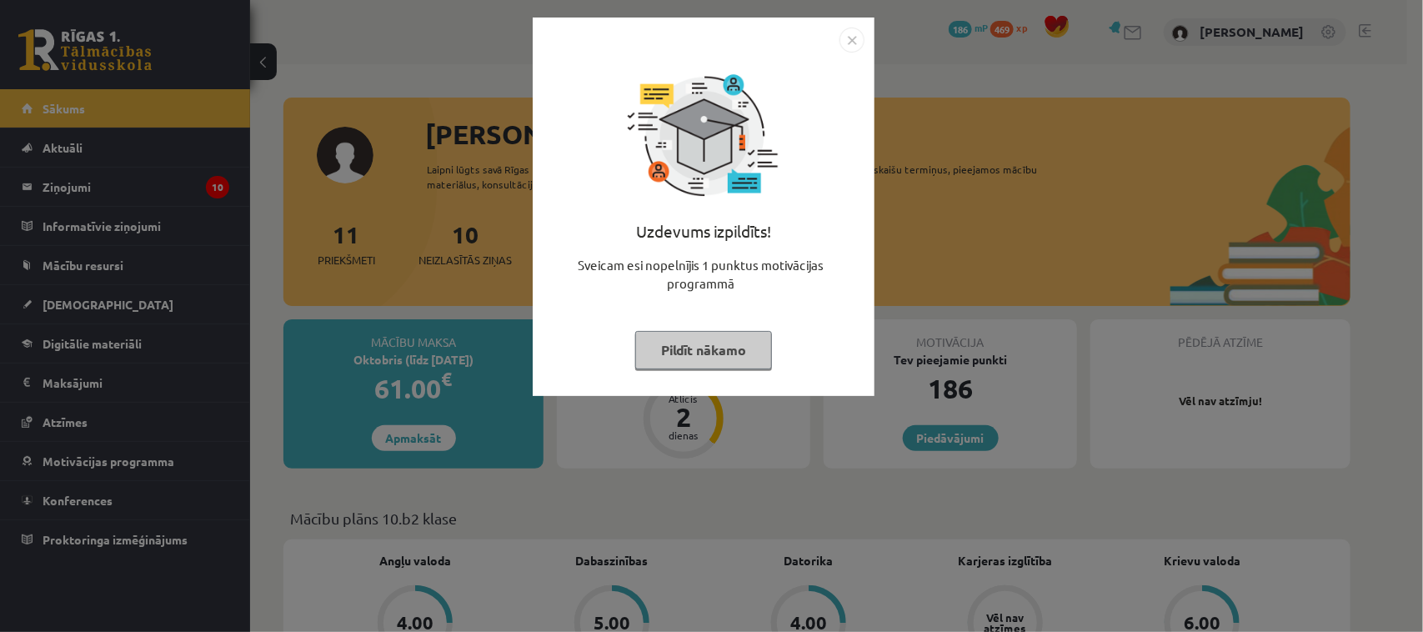
click at [844, 43] on img "Close" at bounding box center [851, 40] width 25 height 25
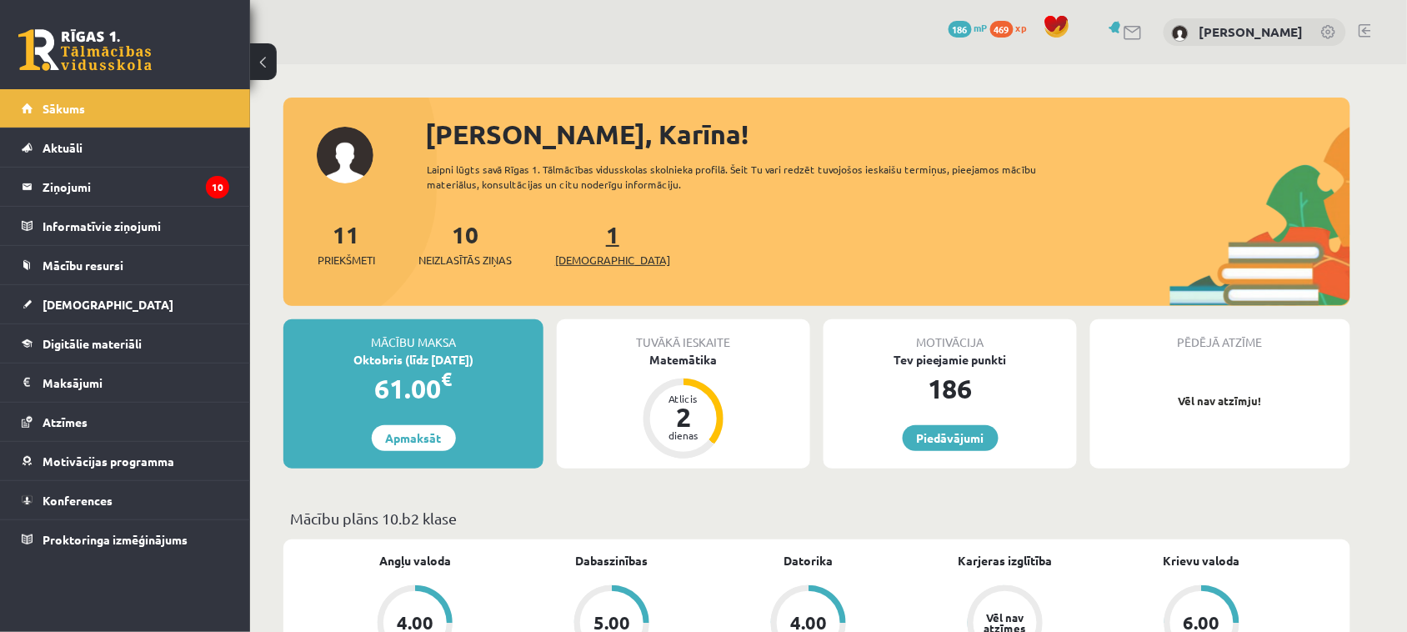
click at [593, 256] on span "[DEMOGRAPHIC_DATA]" at bounding box center [612, 260] width 115 height 17
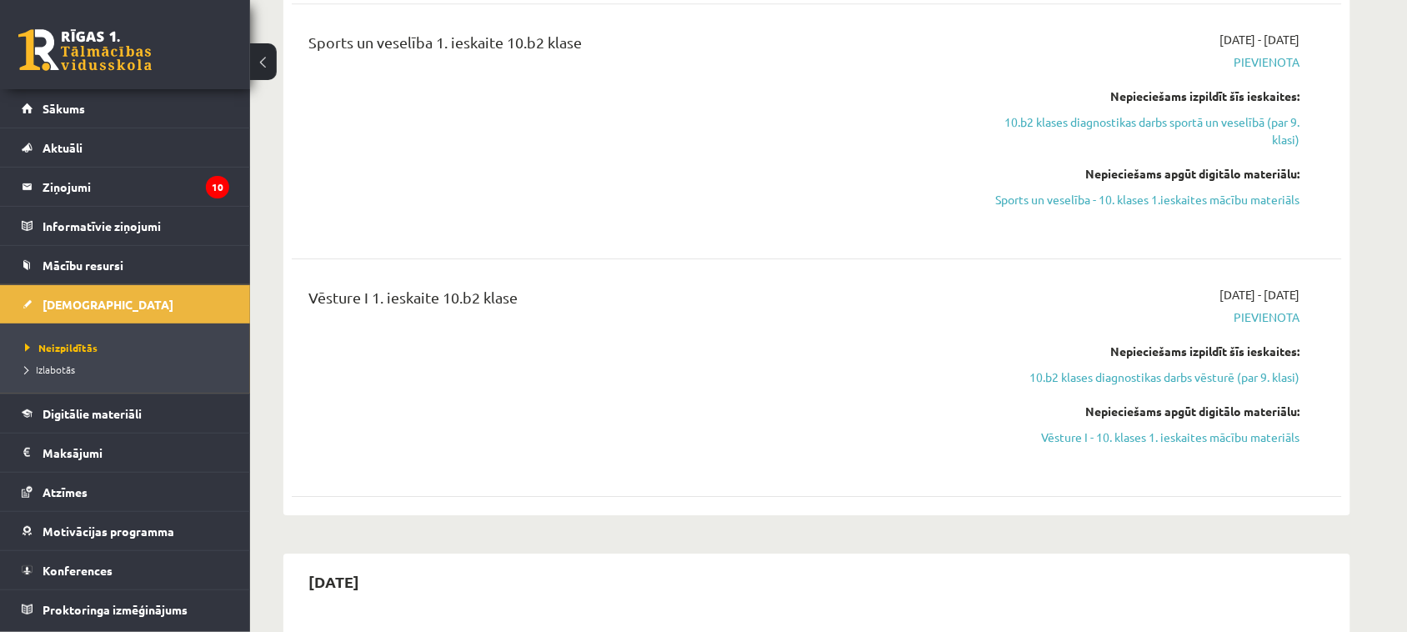
scroll to position [1492, 0]
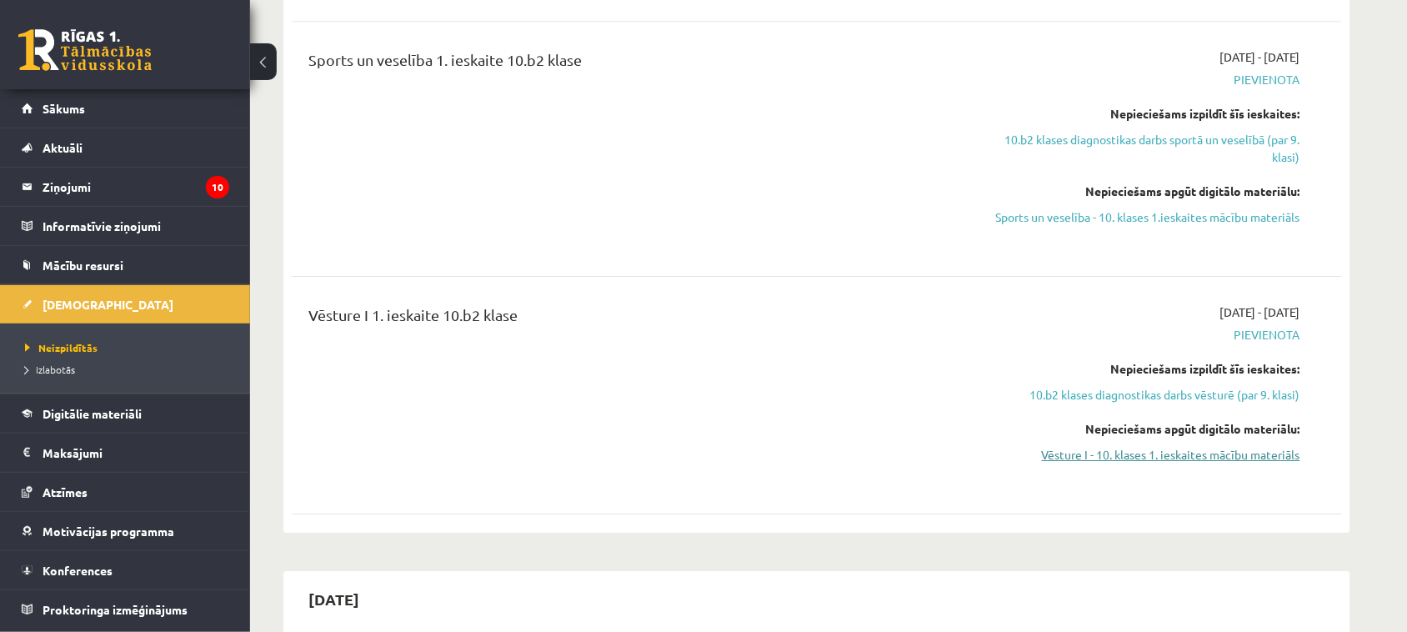
click at [1222, 446] on link "Vēsture I - 10. klases 1. ieskaites mācību materiāls" at bounding box center [1143, 455] width 314 height 18
